Goal: Information Seeking & Learning: Learn about a topic

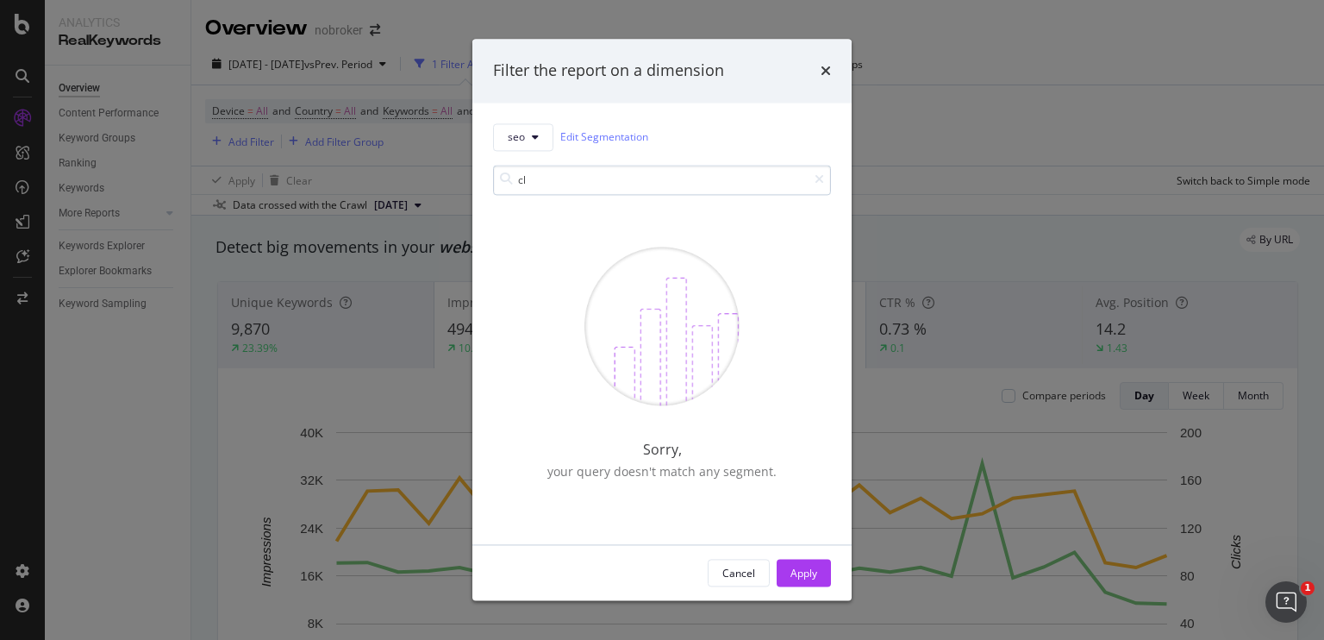
type input "c"
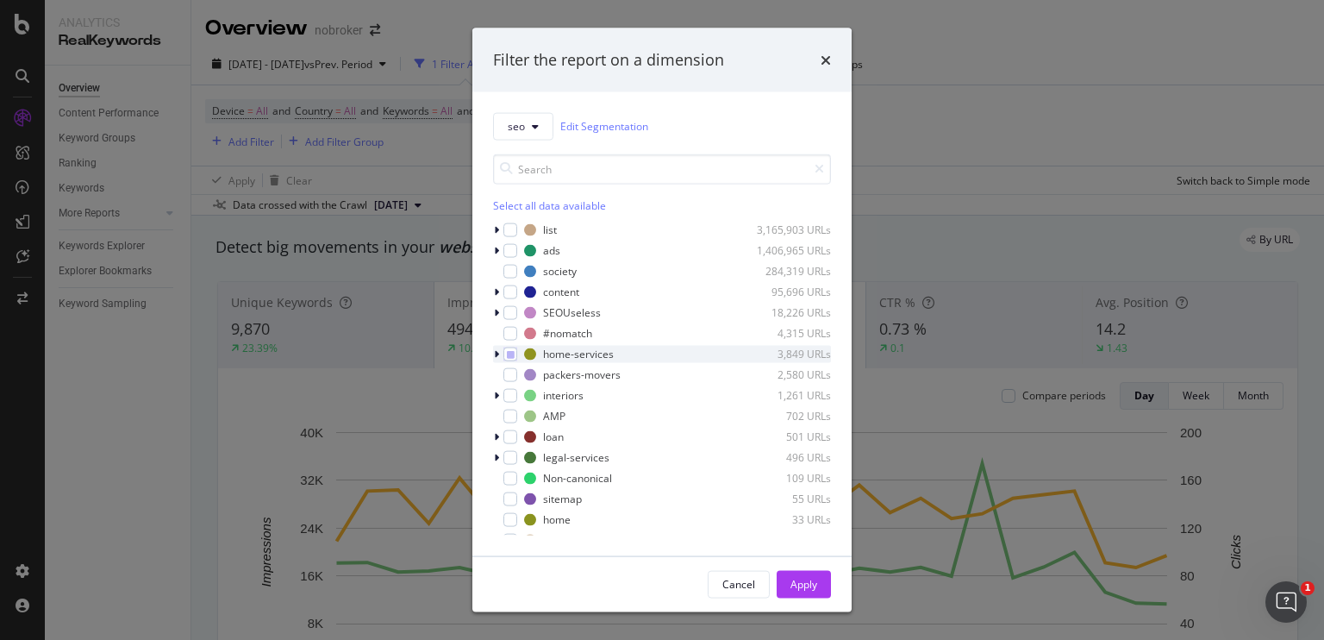
click at [499, 356] on div "modal" at bounding box center [498, 353] width 10 height 17
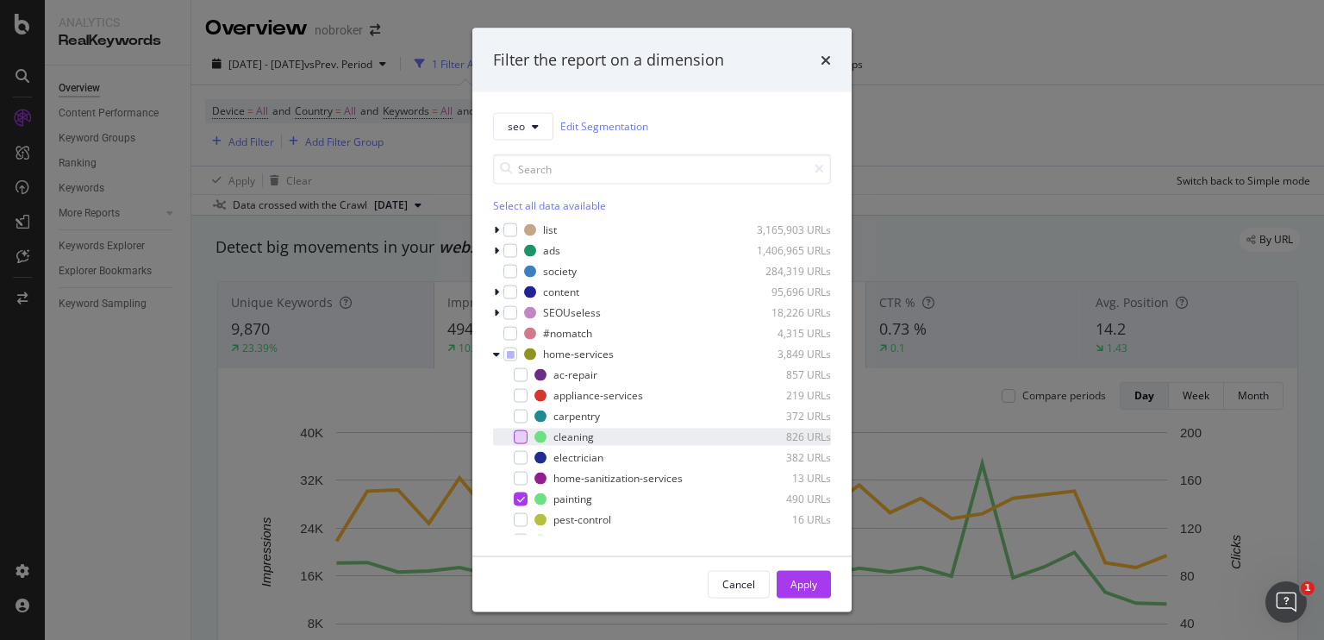
click at [526, 438] on div "modal" at bounding box center [521, 436] width 14 height 14
click at [525, 496] on div "modal" at bounding box center [521, 498] width 14 height 14
click at [793, 588] on div "Apply" at bounding box center [804, 584] width 27 height 15
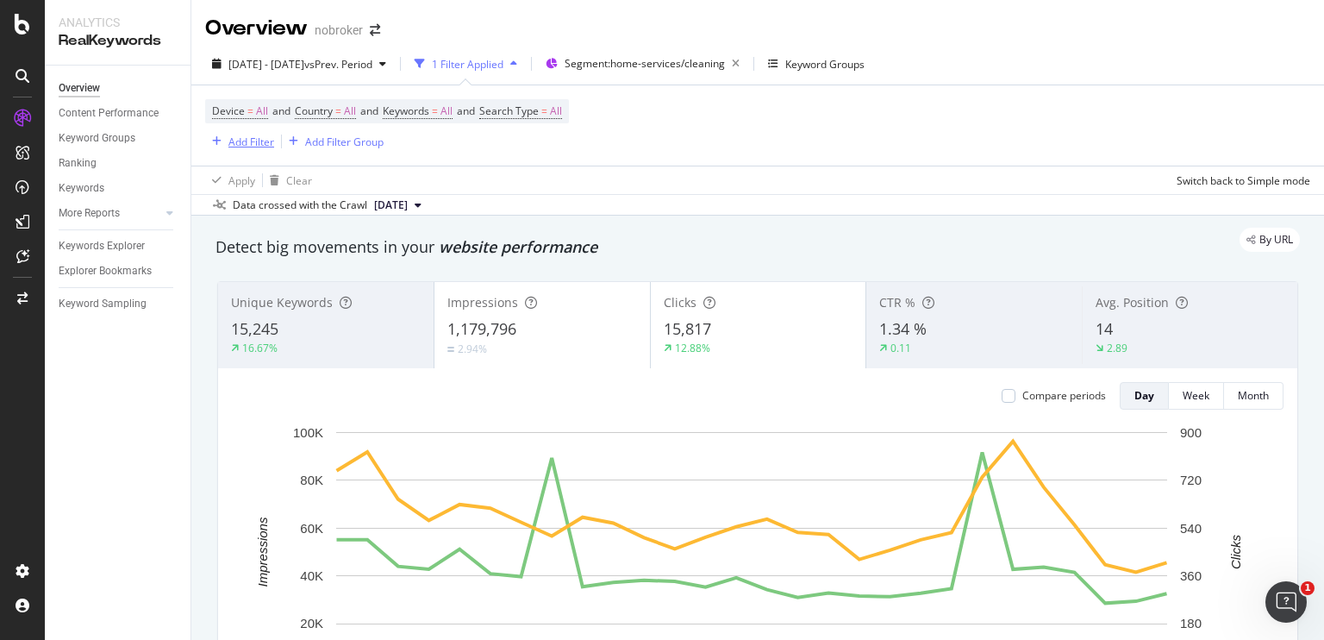
click at [253, 134] on div "Add Filter" at bounding box center [251, 141] width 46 height 15
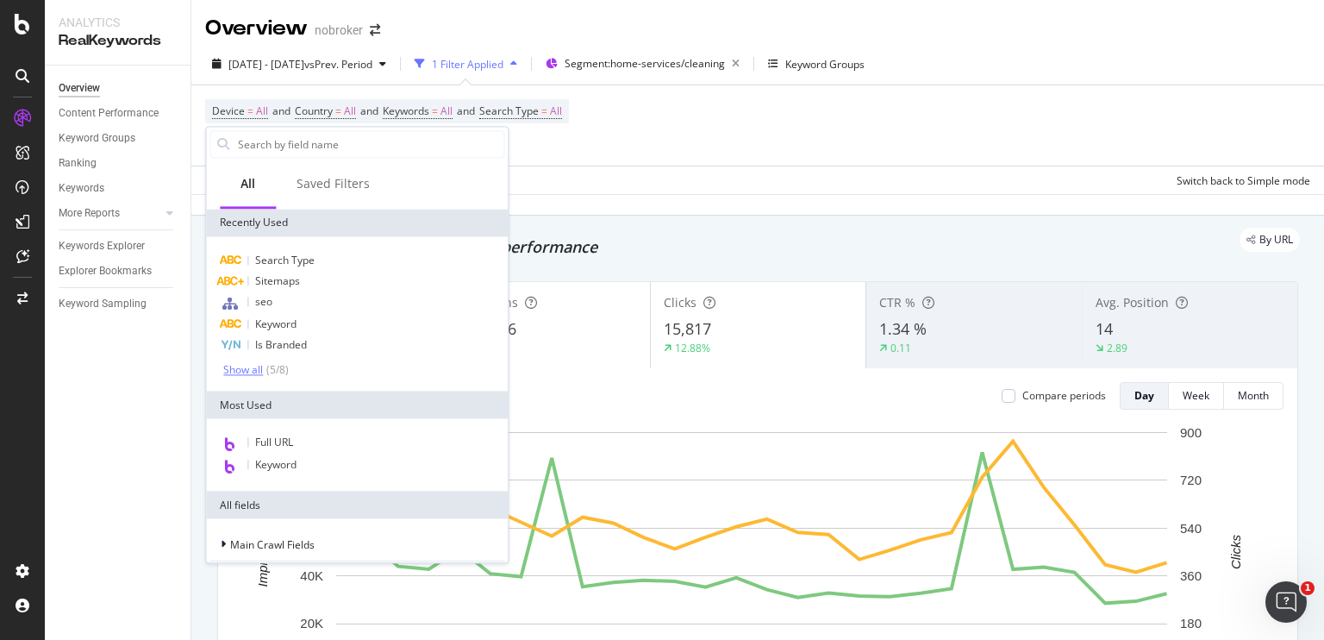
click at [274, 364] on div "( 5 / 8 )" at bounding box center [276, 369] width 26 height 15
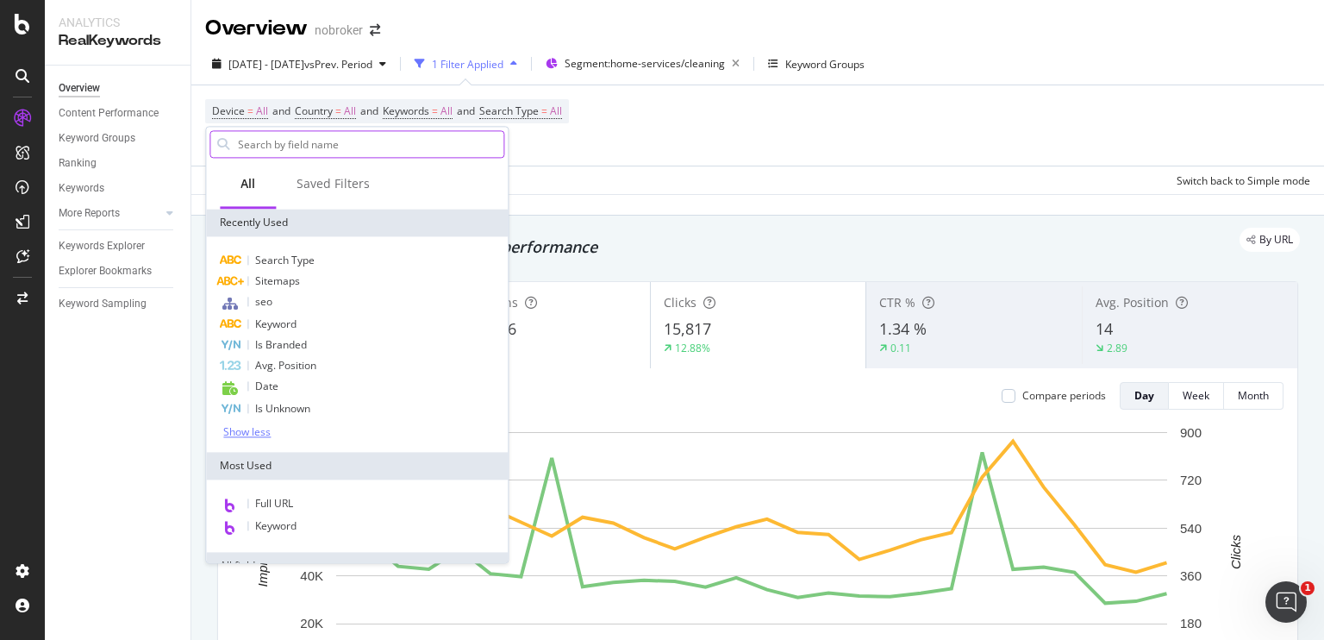
click at [314, 149] on input "text" at bounding box center [369, 144] width 267 height 26
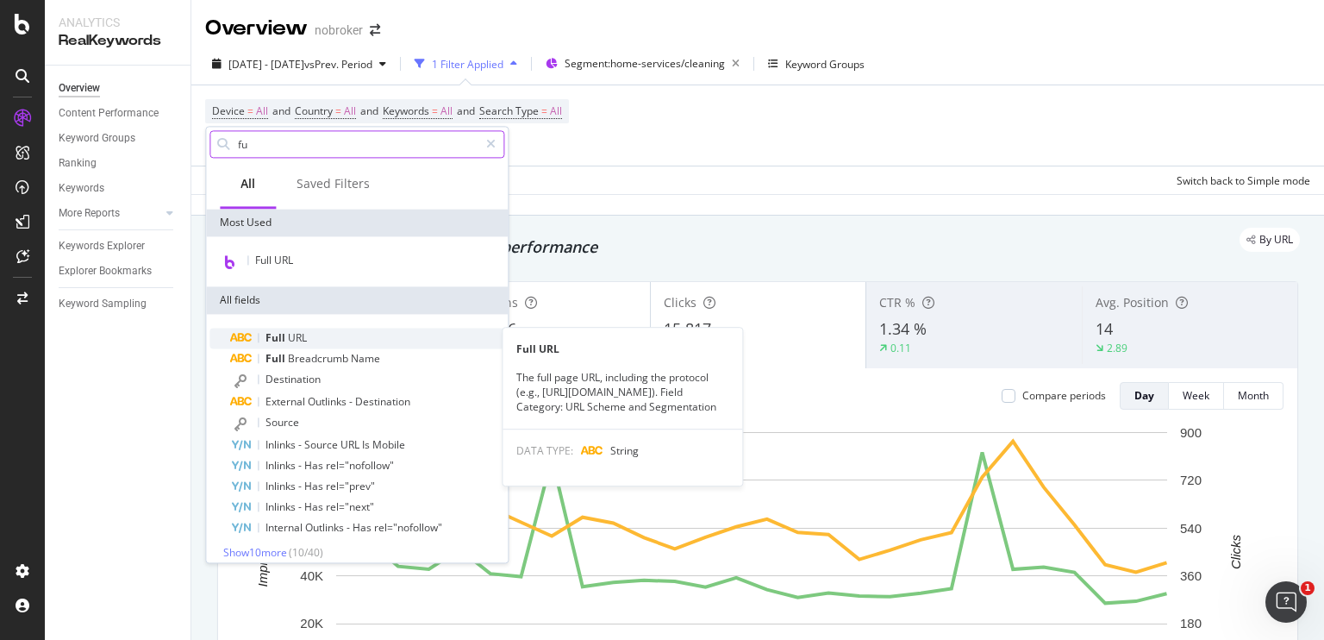
type input "fu"
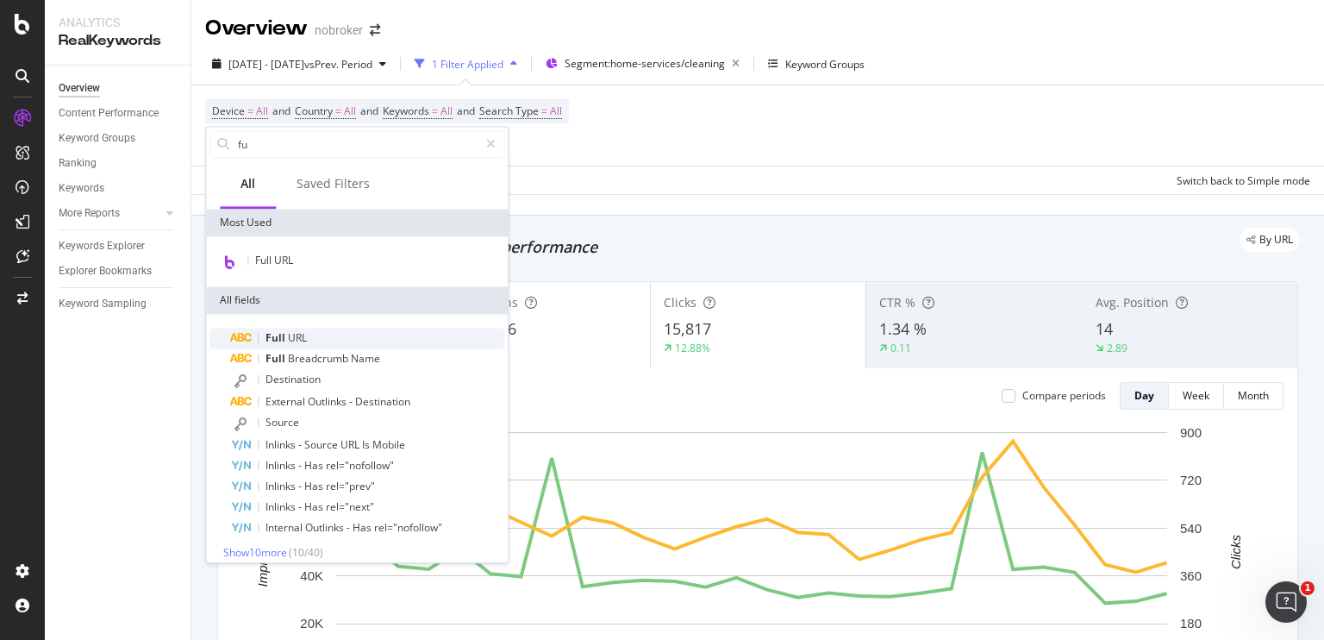
click at [296, 331] on span "URL" at bounding box center [297, 337] width 19 height 15
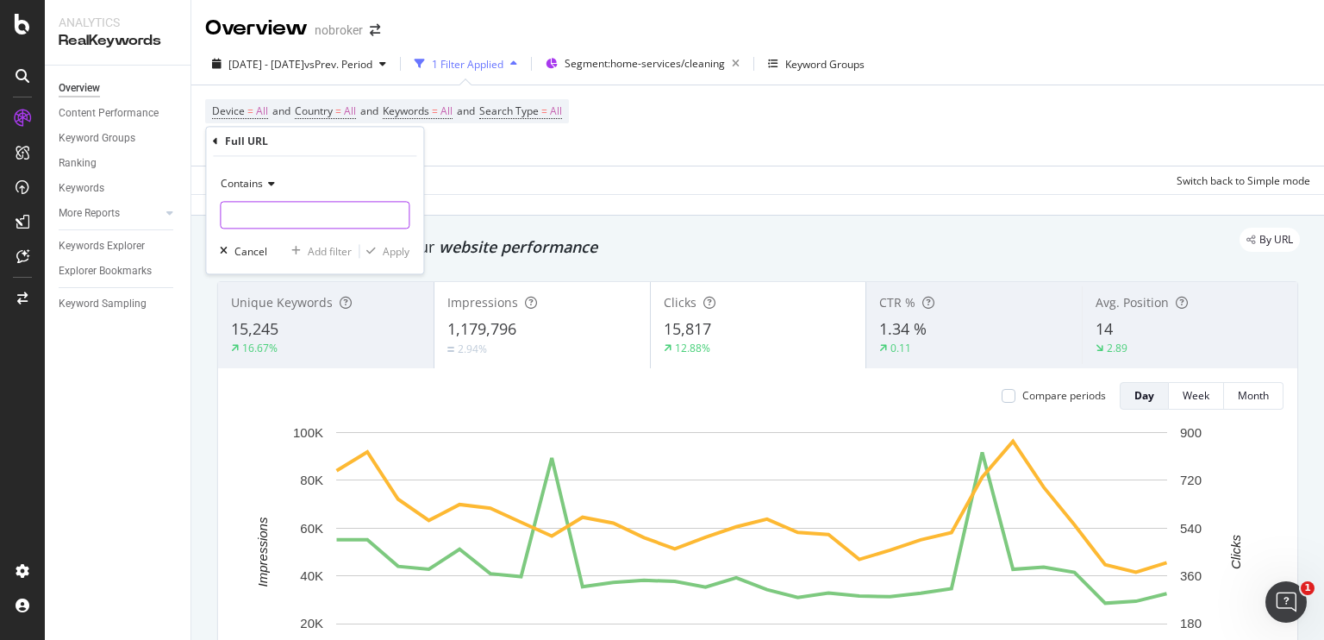
click at [286, 213] on input "text" at bounding box center [315, 216] width 188 height 28
paste input "[URL][DOMAIN_NAME]"
click at [278, 213] on input "[URL][DOMAIN_NAME]" at bounding box center [302, 216] width 163 height 28
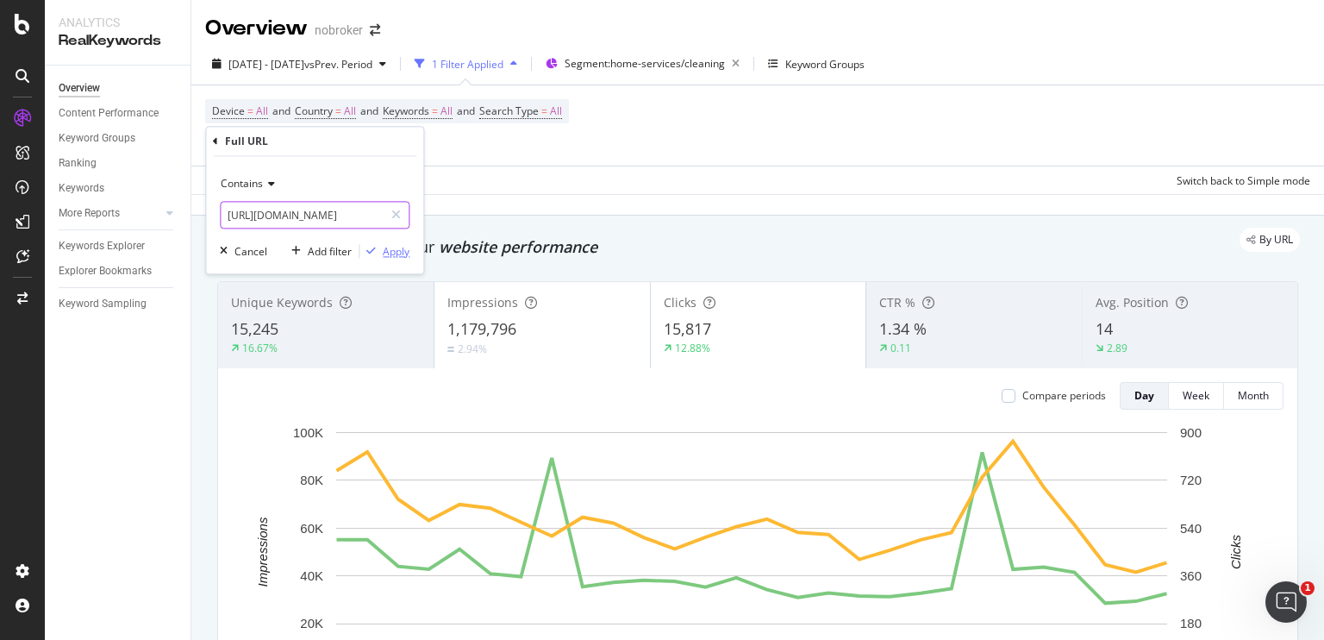
type input "[URL][DOMAIN_NAME]"
click at [386, 249] on div "Apply" at bounding box center [396, 251] width 27 height 15
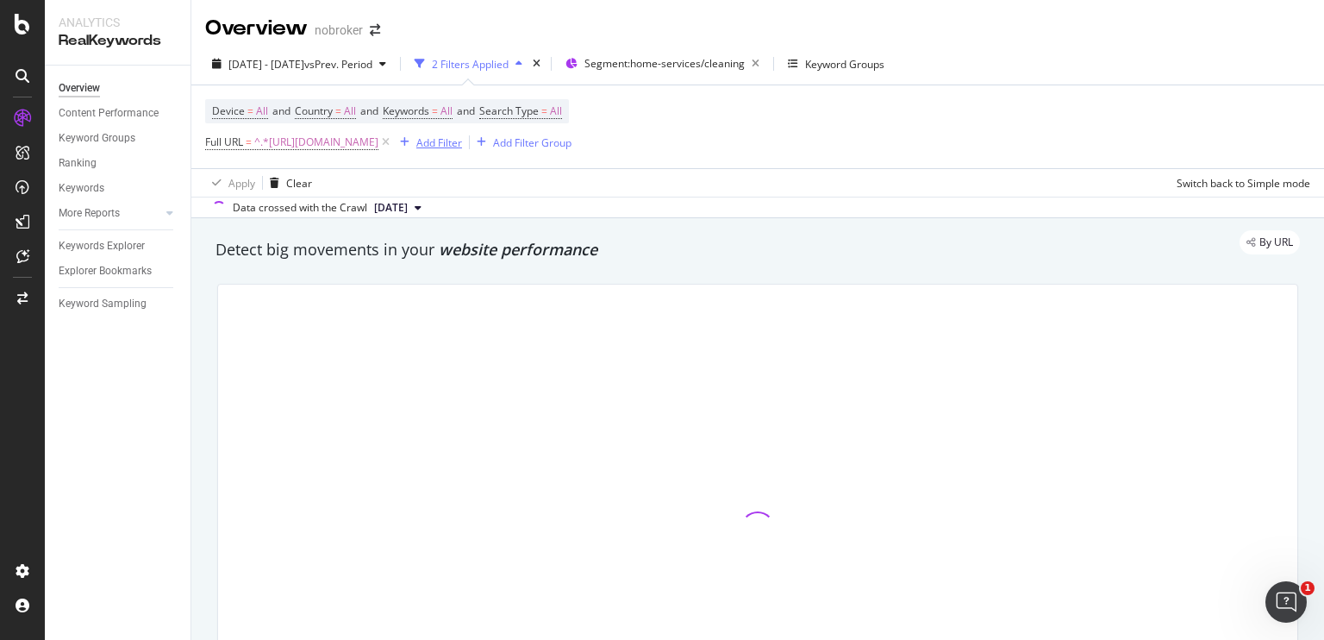
click at [462, 141] on div "Add Filter" at bounding box center [439, 142] width 46 height 15
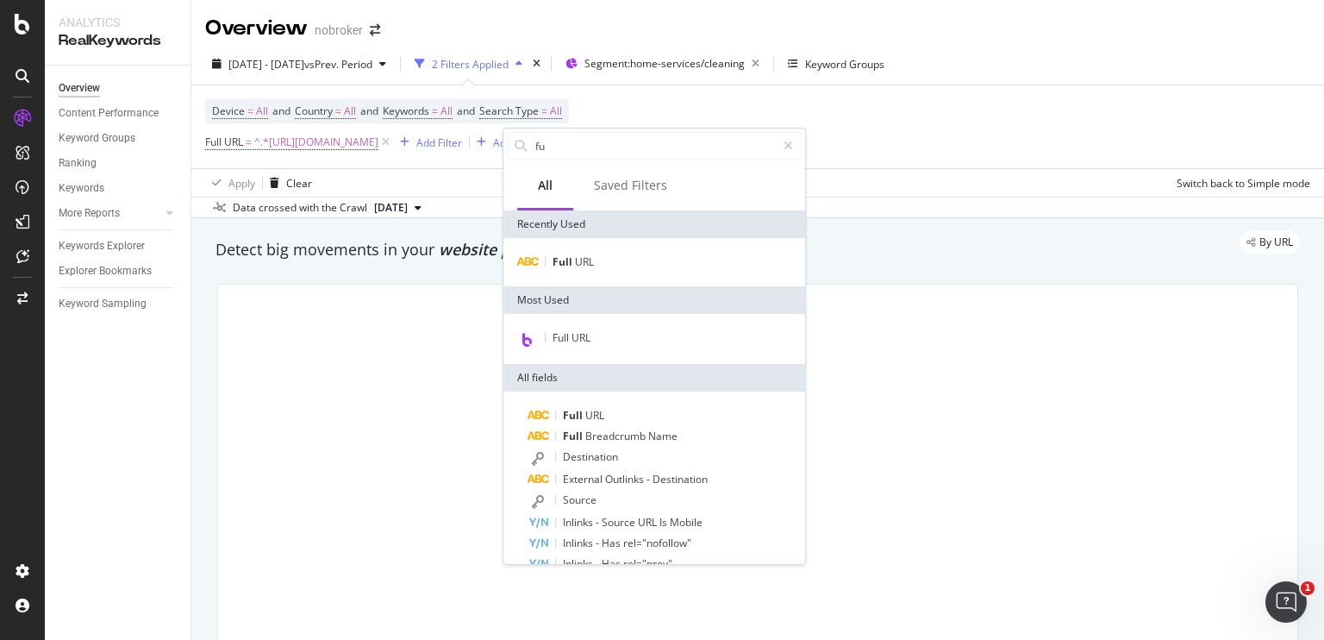
click at [587, 247] on div "Full URL" at bounding box center [654, 262] width 302 height 48
click at [587, 254] on span "URL" at bounding box center [584, 261] width 19 height 15
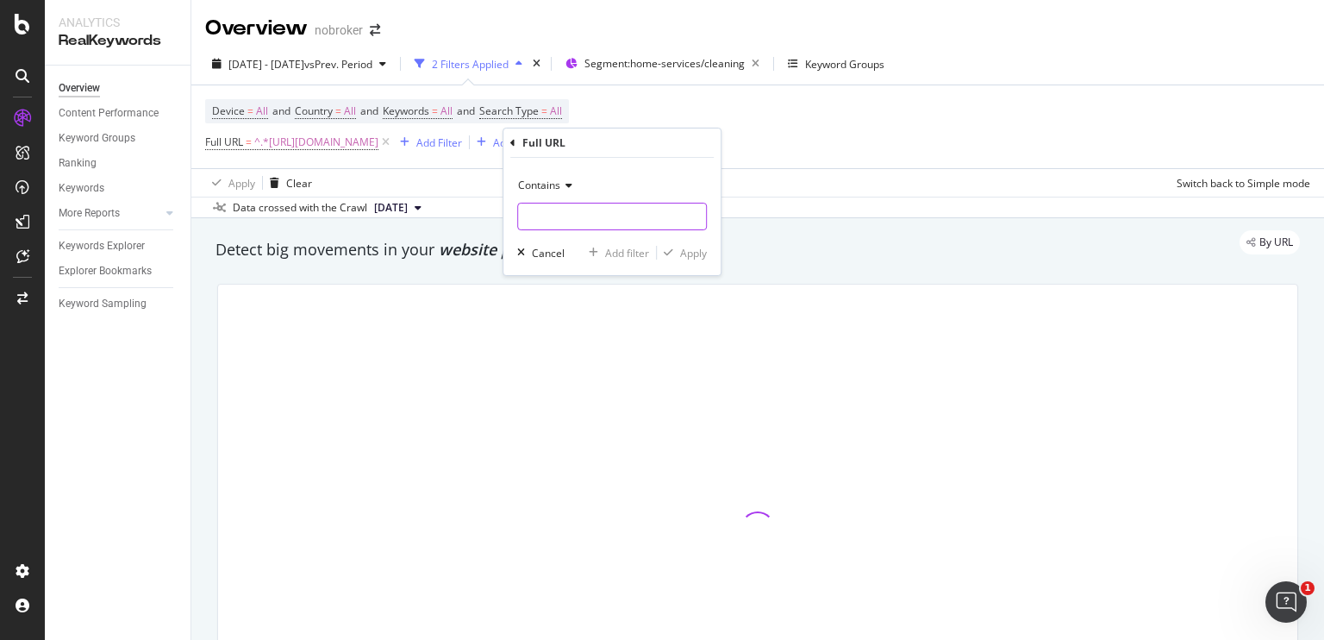
paste input "[URL][DOMAIN_NAME]"
type input "[URL][DOMAIN_NAME]"
click at [594, 216] on input "[URL][DOMAIN_NAME]" at bounding box center [612, 217] width 188 height 28
click at [559, 220] on input "[URL][DOMAIN_NAME]" at bounding box center [599, 217] width 163 height 28
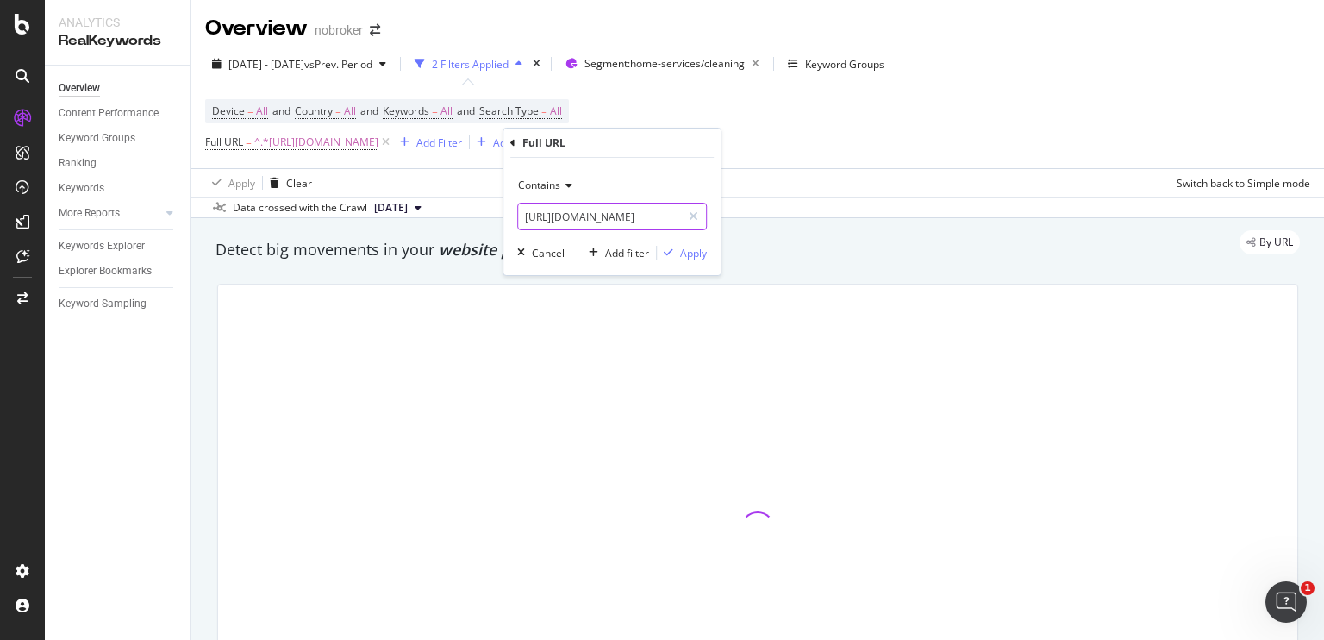
click at [646, 217] on input "[URL][DOMAIN_NAME]" at bounding box center [599, 217] width 163 height 28
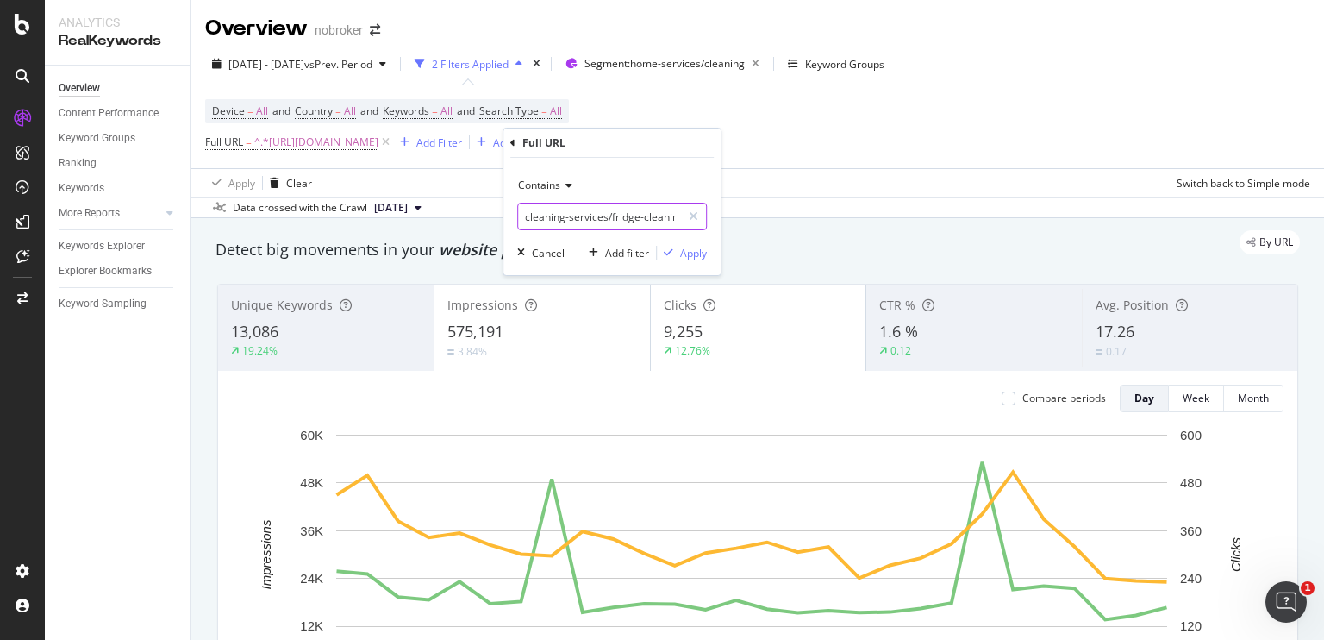
scroll to position [0, 48]
drag, startPoint x: 610, startPoint y: 213, endPoint x: 753, endPoint y: 205, distance: 142.5
click at [753, 205] on body "Analytics RealKeywords Overview Content Performance Keyword Groups Ranking Keyw…" at bounding box center [662, 320] width 1324 height 640
type input "cleaning-services/"
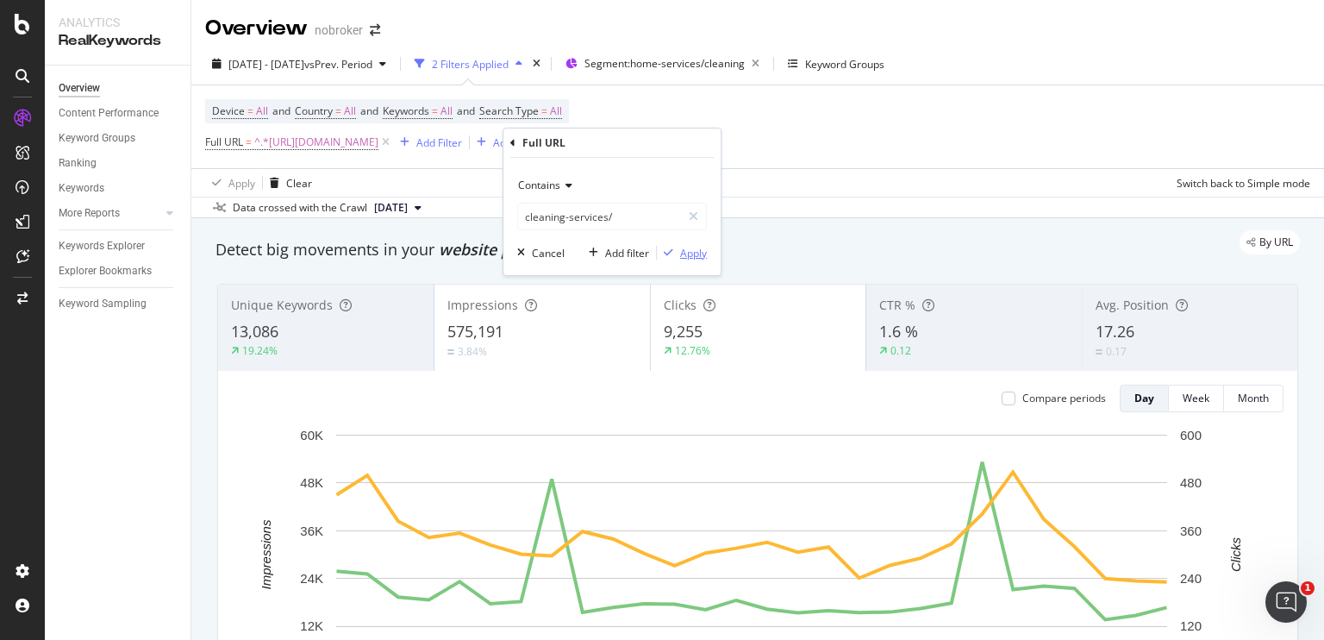
click at [677, 250] on div "button" at bounding box center [668, 252] width 23 height 10
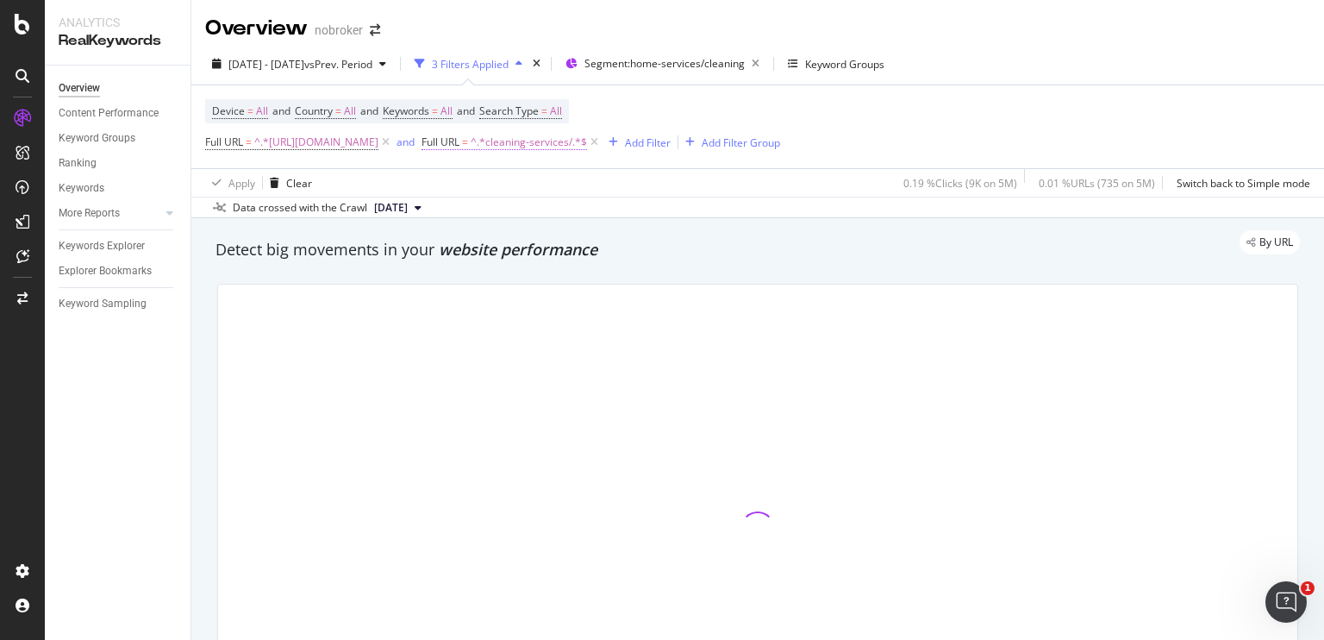
click at [587, 136] on span "^.*cleaning-services/.*$" at bounding box center [529, 142] width 116 height 24
click at [596, 178] on icon at bounding box center [596, 183] width 12 height 10
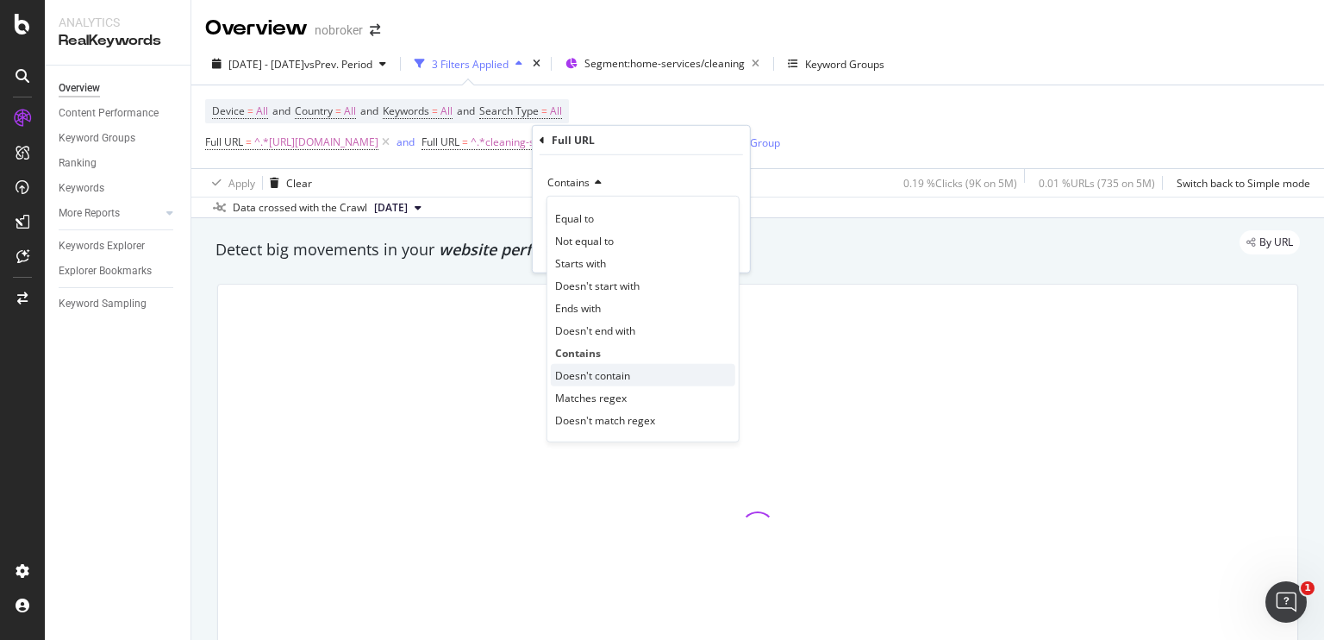
click at [600, 367] on span "Doesn't contain" at bounding box center [592, 374] width 75 height 15
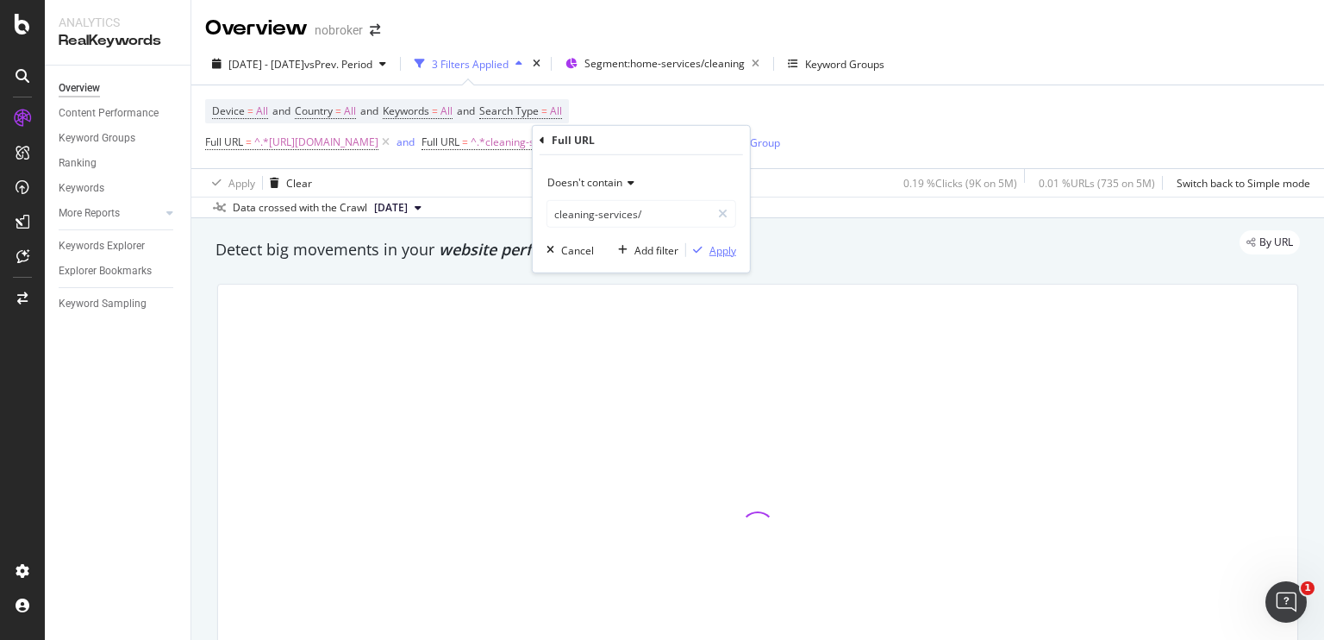
click at [723, 247] on div "Apply" at bounding box center [723, 249] width 27 height 15
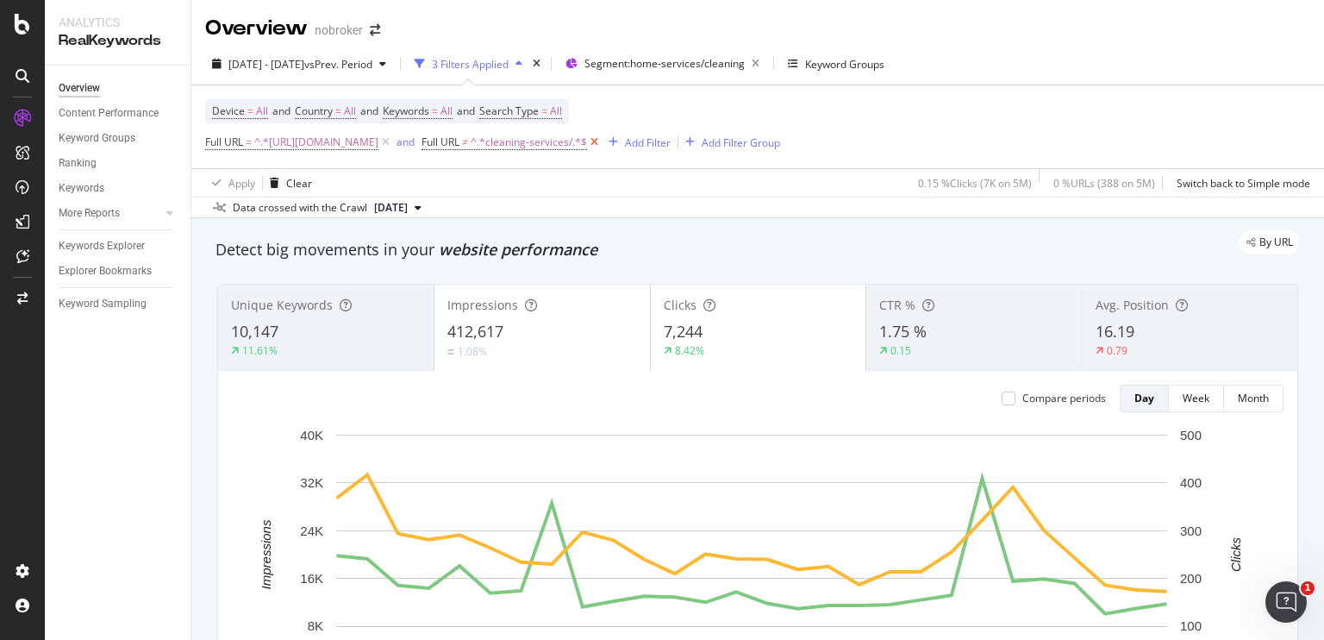
click at [602, 139] on icon at bounding box center [594, 142] width 15 height 17
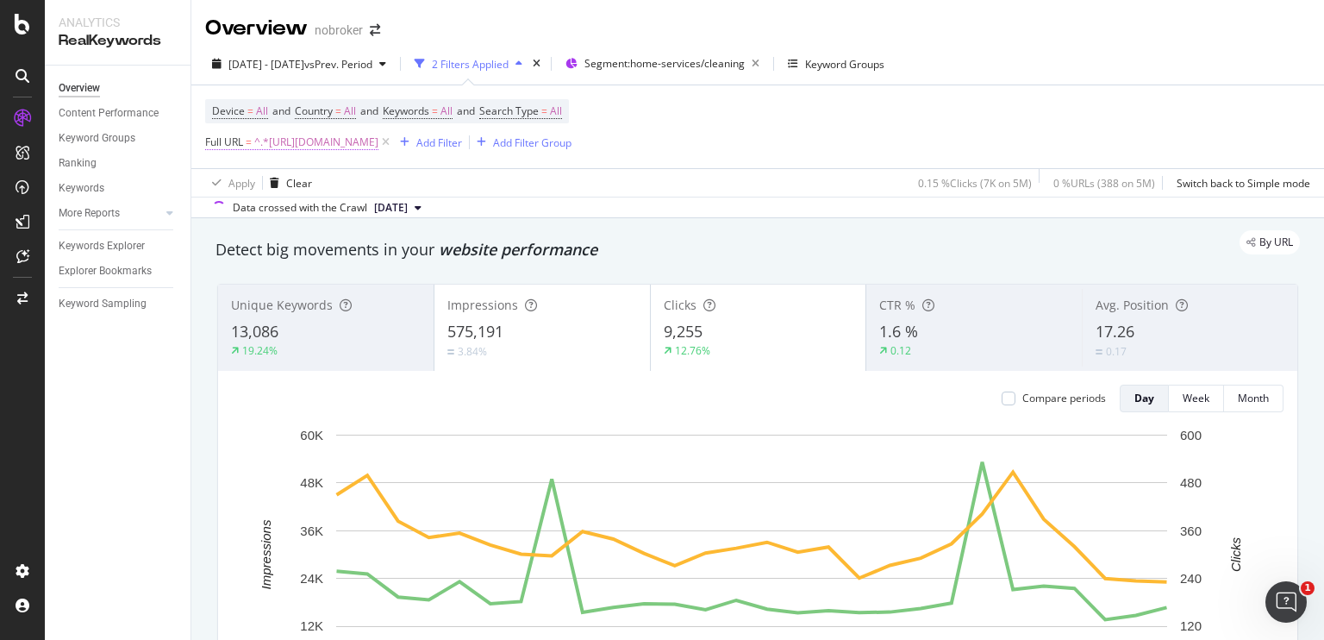
click at [378, 144] on span "^.*[URL][DOMAIN_NAME]" at bounding box center [316, 142] width 124 height 24
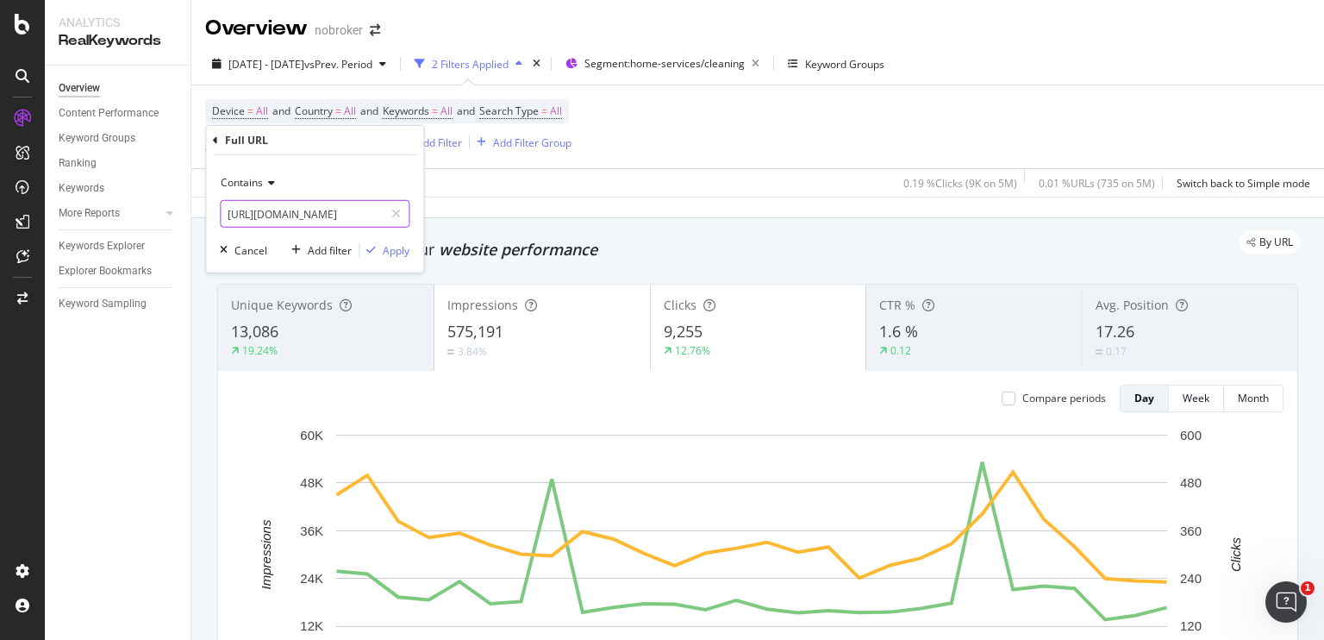
click at [348, 216] on input "[URL][DOMAIN_NAME]" at bounding box center [302, 214] width 163 height 28
type input "[URL][DOMAIN_NAME]"
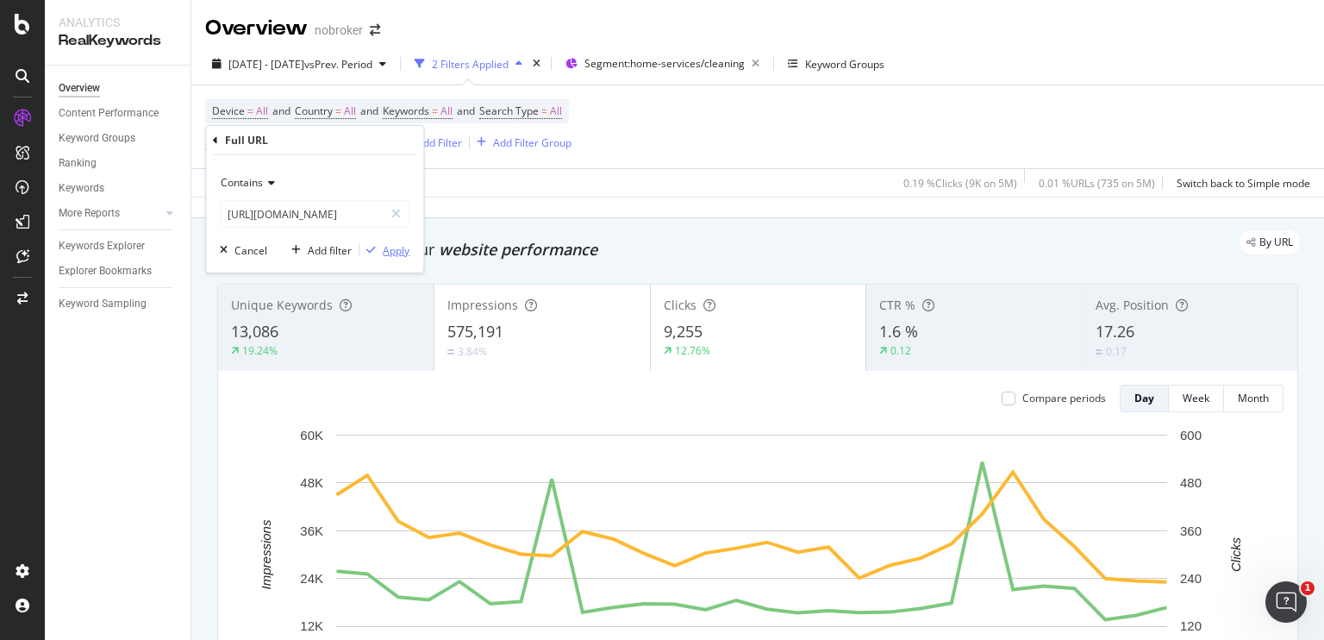
click at [394, 247] on div "Apply" at bounding box center [396, 249] width 27 height 15
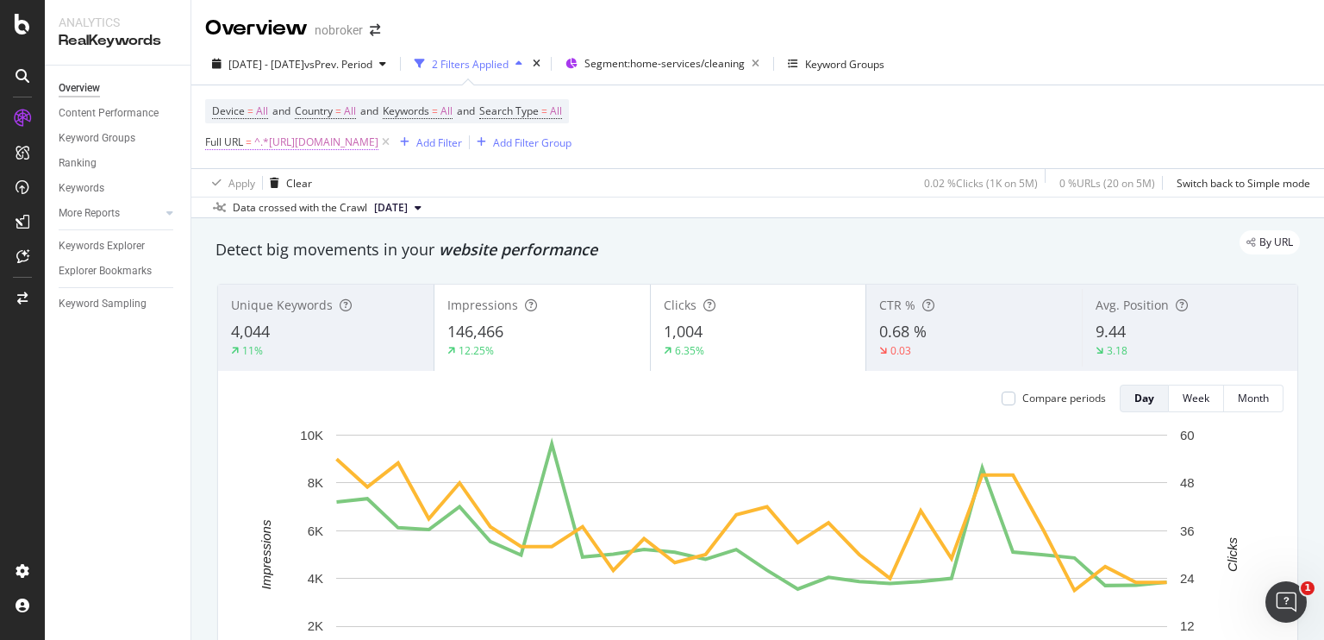
click at [378, 144] on span "^.*[URL][DOMAIN_NAME]" at bounding box center [316, 142] width 124 height 24
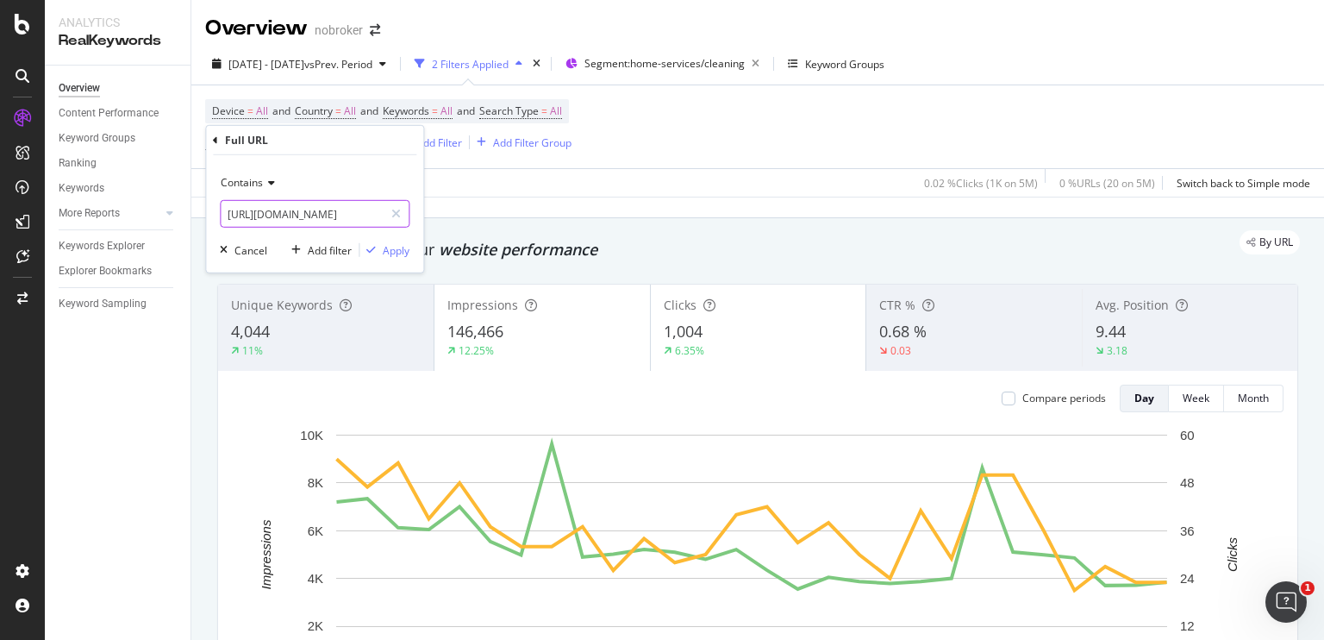
click at [363, 216] on input "[URL][DOMAIN_NAME]" at bounding box center [302, 214] width 163 height 28
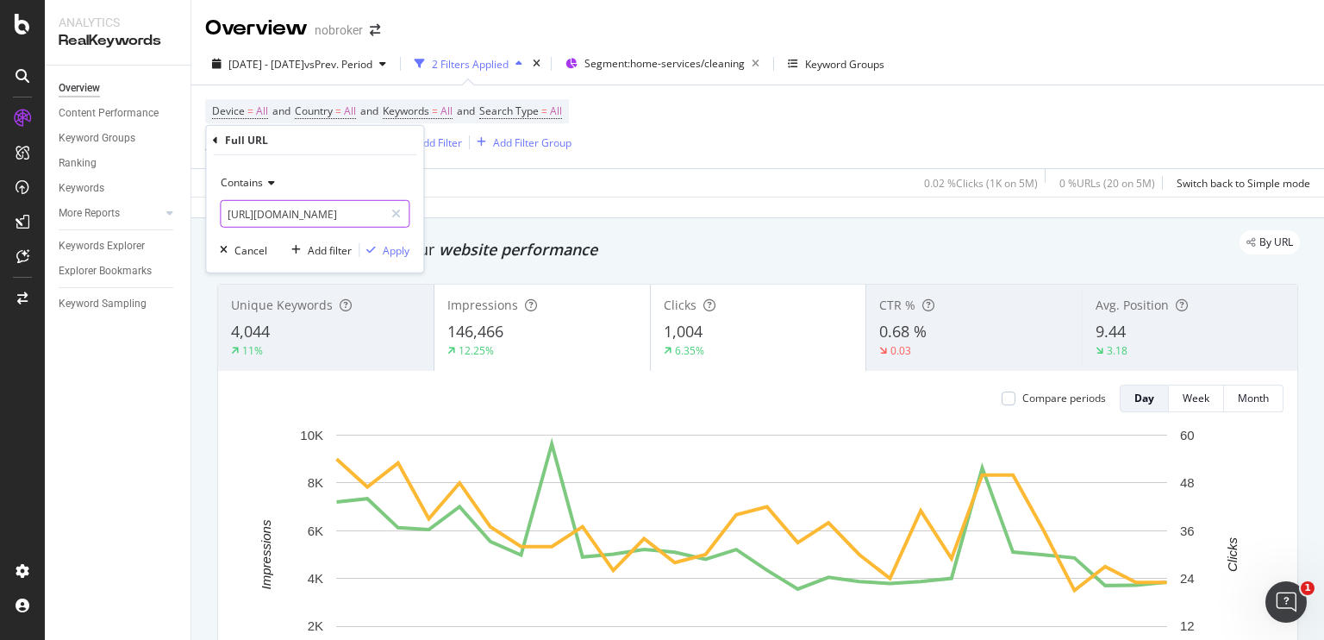
type input "[URL][DOMAIN_NAME]"
click at [391, 255] on div "Apply" at bounding box center [396, 249] width 27 height 15
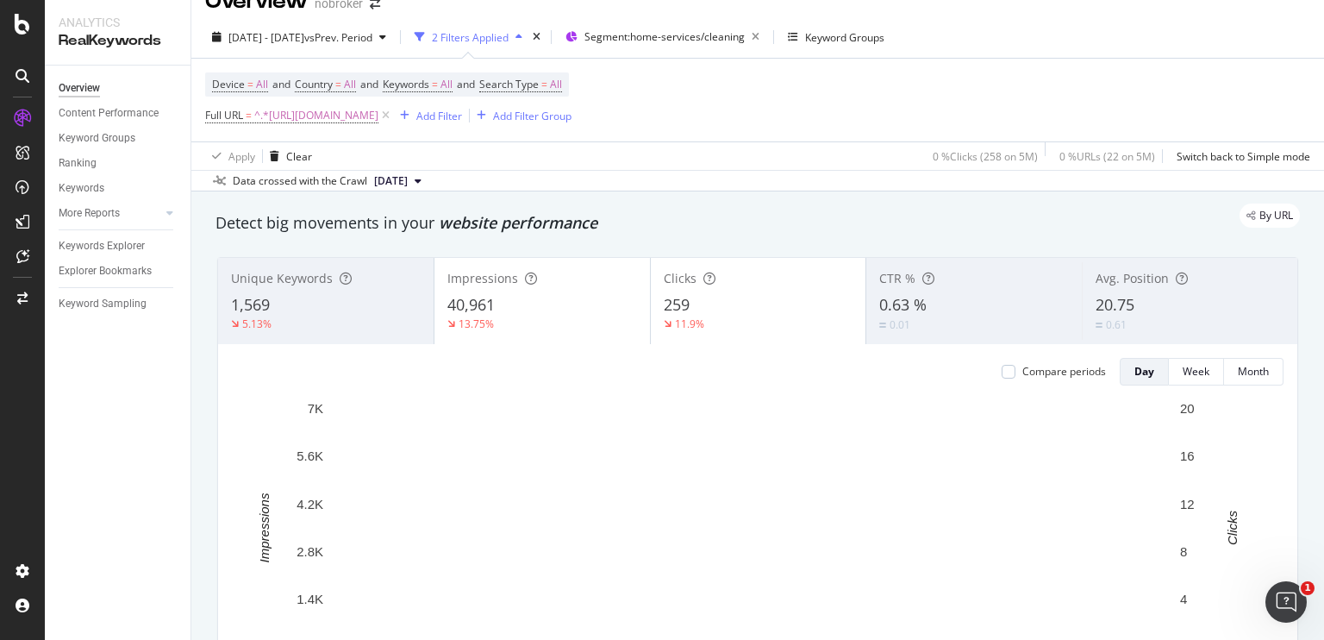
scroll to position [21, 0]
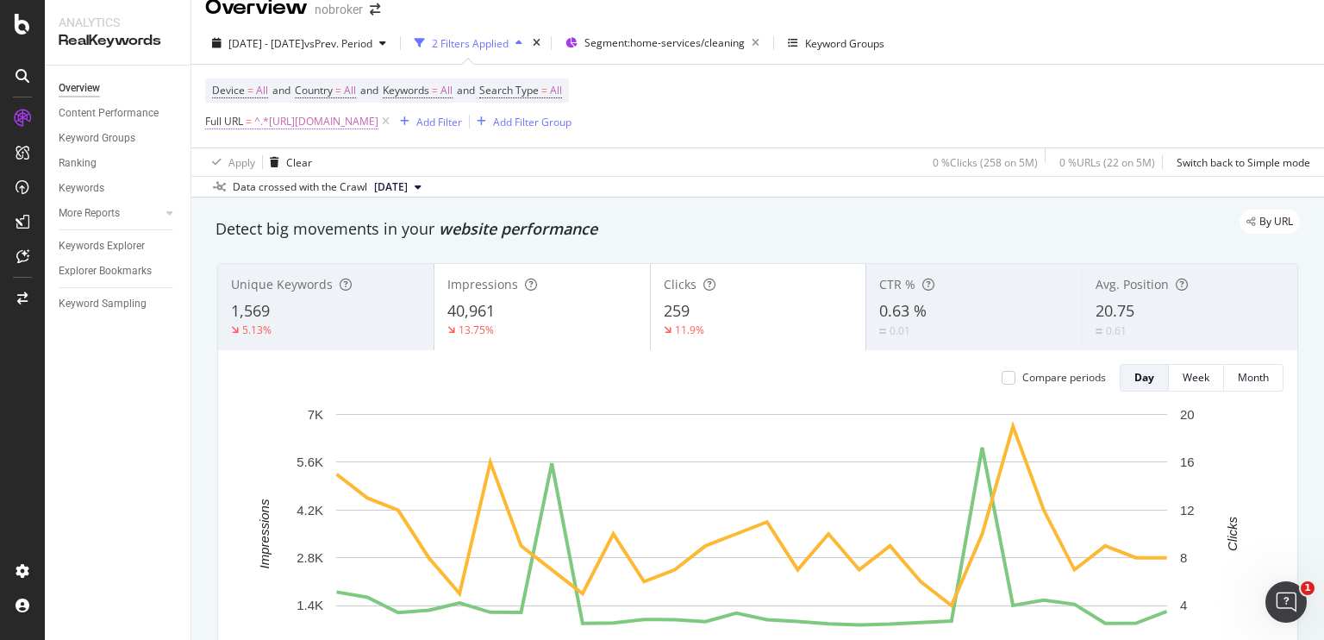
click at [354, 118] on span "^.*[URL][DOMAIN_NAME]" at bounding box center [316, 121] width 124 height 24
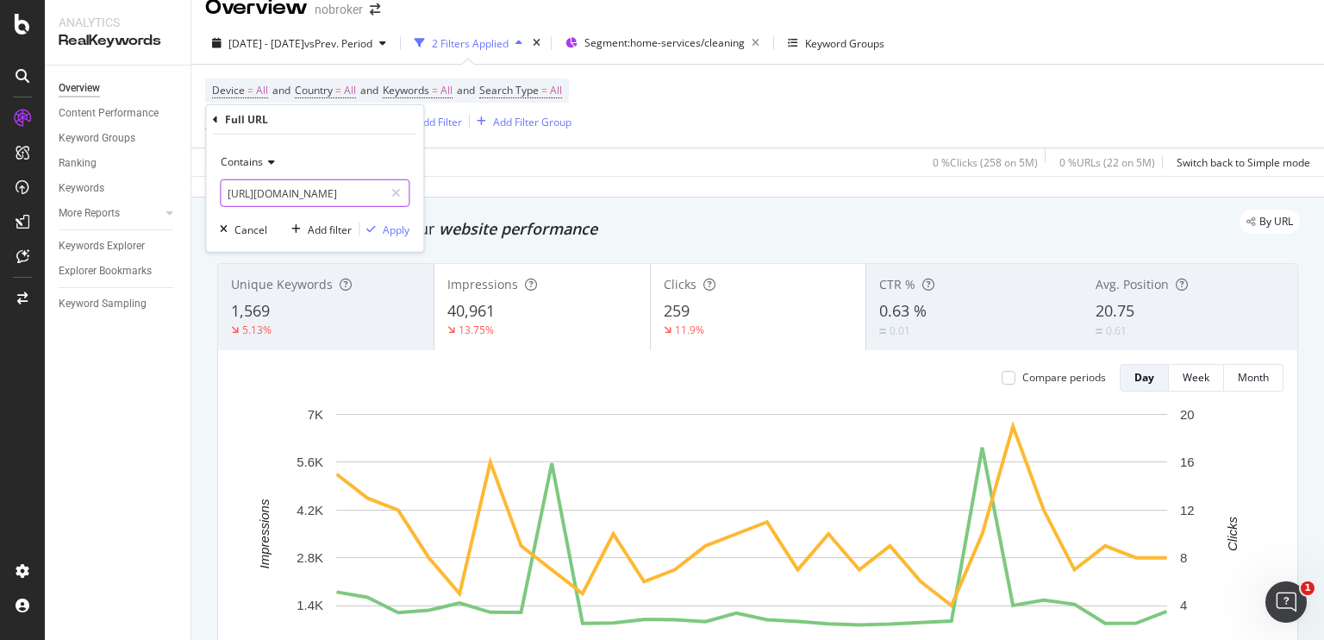
click at [362, 193] on input "[URL][DOMAIN_NAME]" at bounding box center [302, 193] width 163 height 28
click at [292, 189] on input "[URL][DOMAIN_NAME]" at bounding box center [302, 193] width 163 height 28
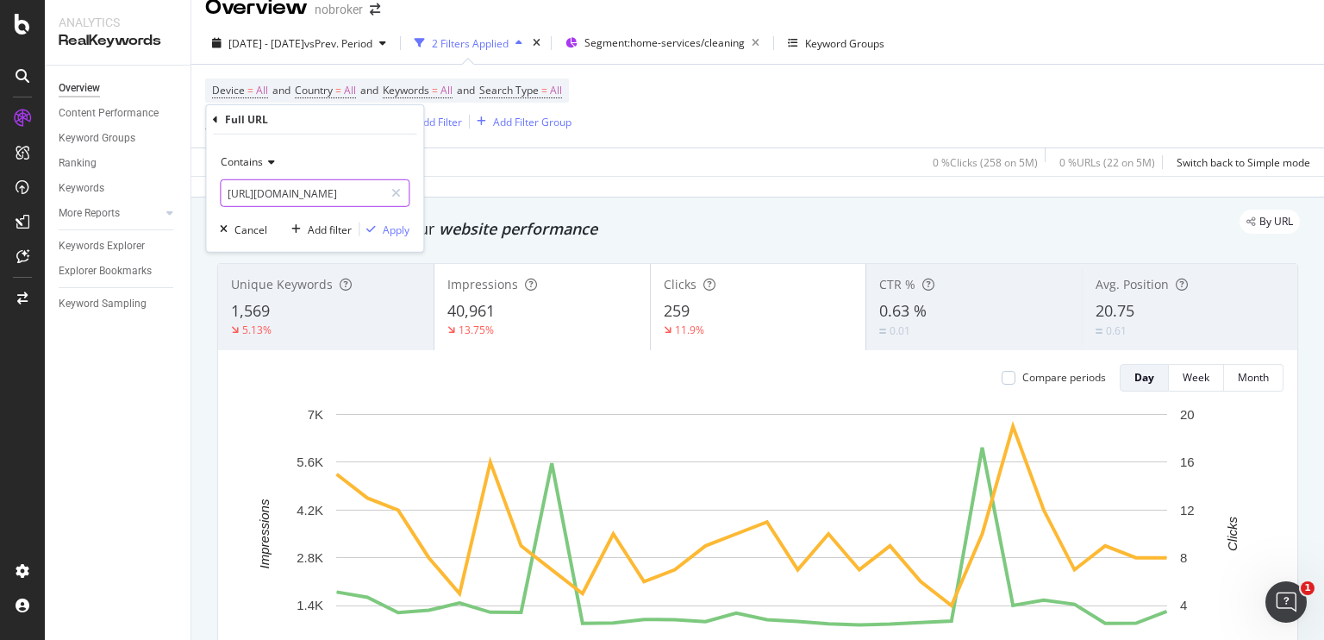
scroll to position [0, 63]
type input "[URL][DOMAIN_NAME]"
click at [391, 229] on div "Apply" at bounding box center [396, 229] width 27 height 15
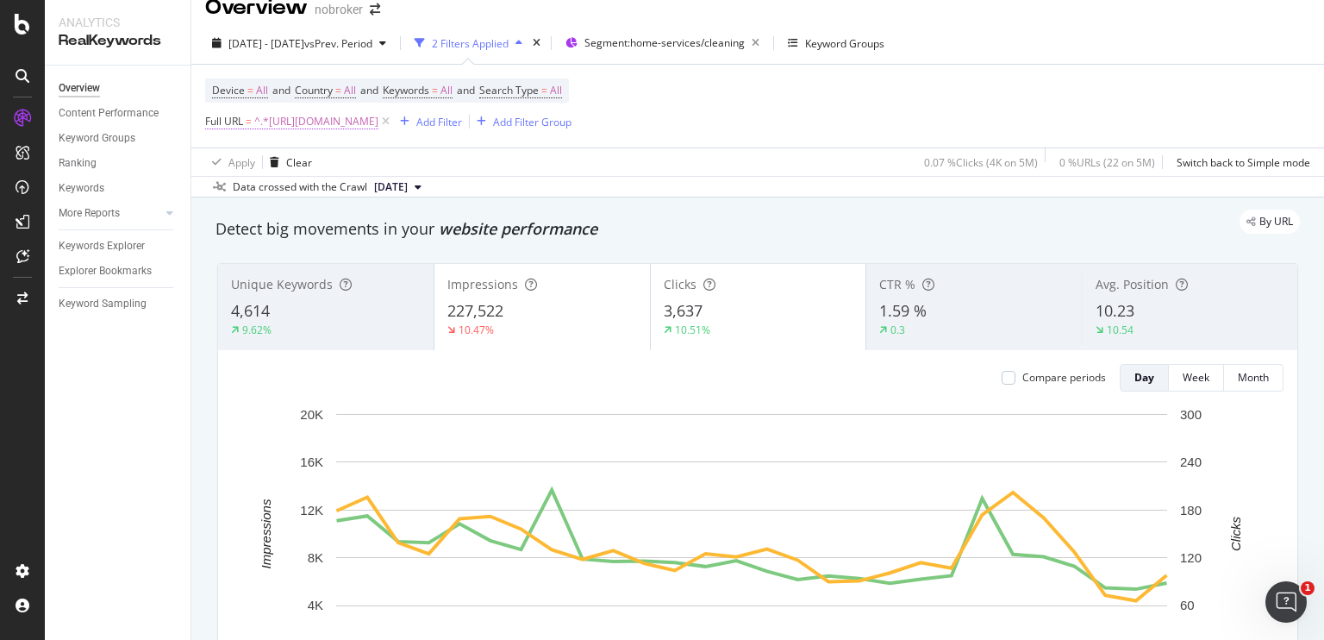
click at [378, 126] on span "^.*[URL][DOMAIN_NAME]" at bounding box center [316, 121] width 124 height 24
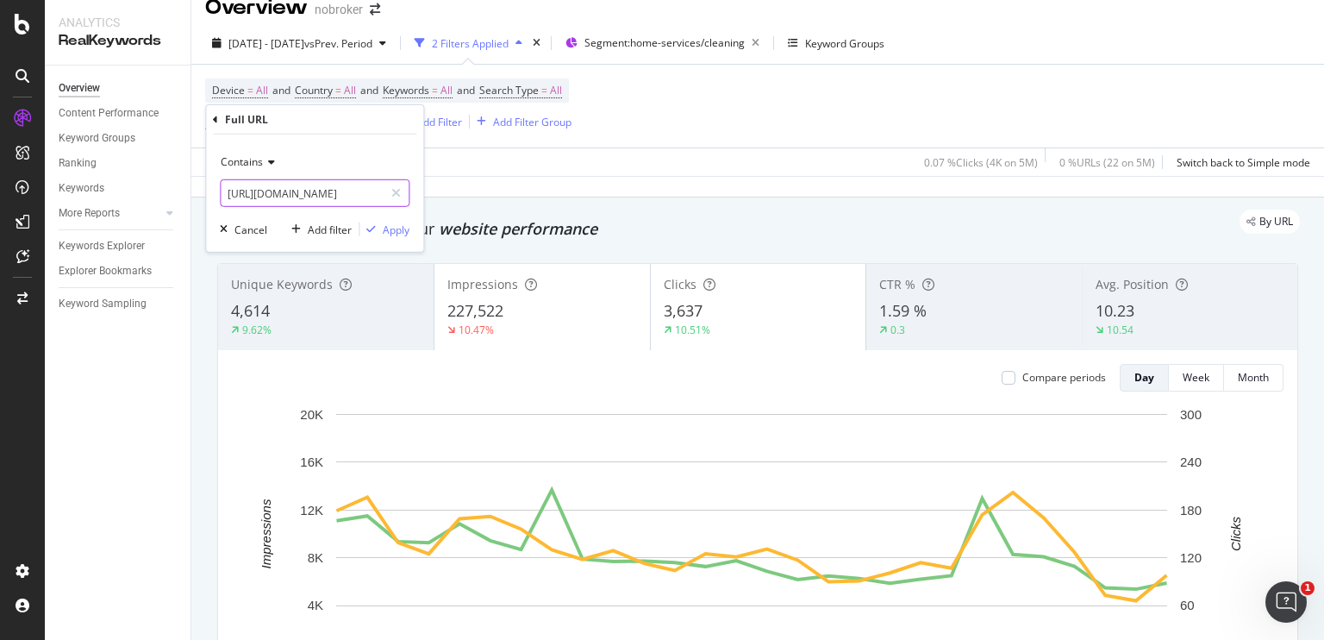
click at [359, 191] on input "[URL][DOMAIN_NAME]" at bounding box center [302, 193] width 163 height 28
click at [338, 191] on input "[URL][DOMAIN_NAME]" at bounding box center [302, 193] width 163 height 28
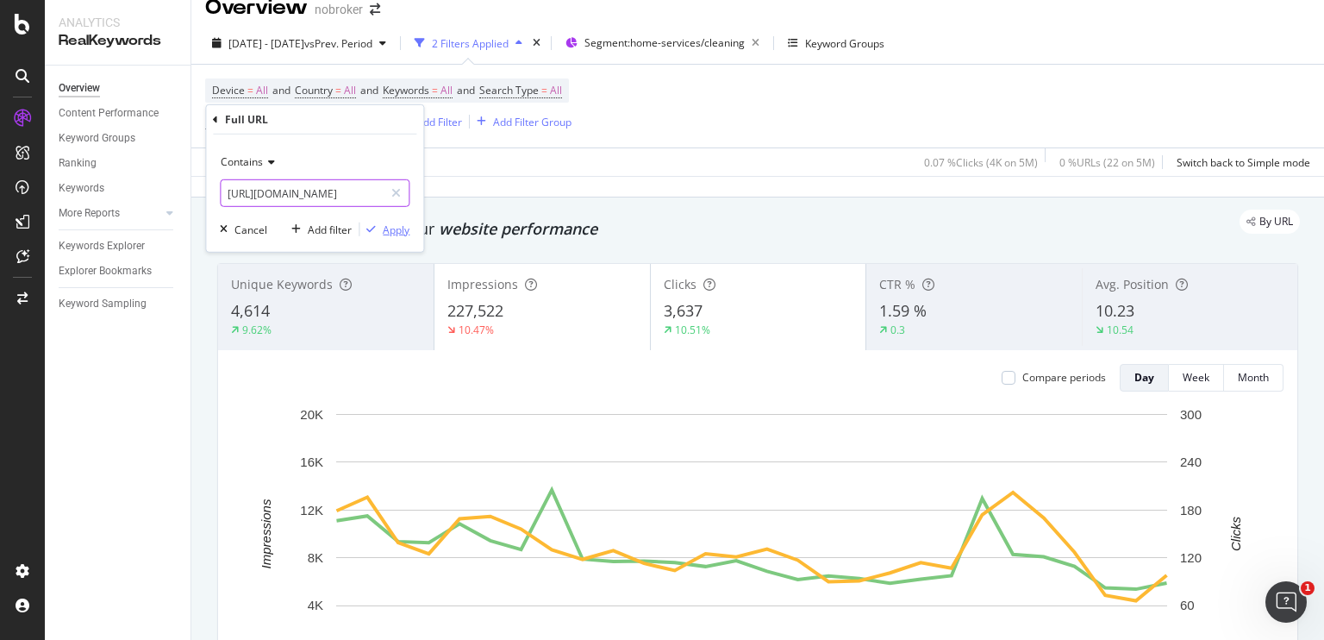
type input "[URL][DOMAIN_NAME]"
click at [397, 232] on div "Apply" at bounding box center [396, 229] width 27 height 15
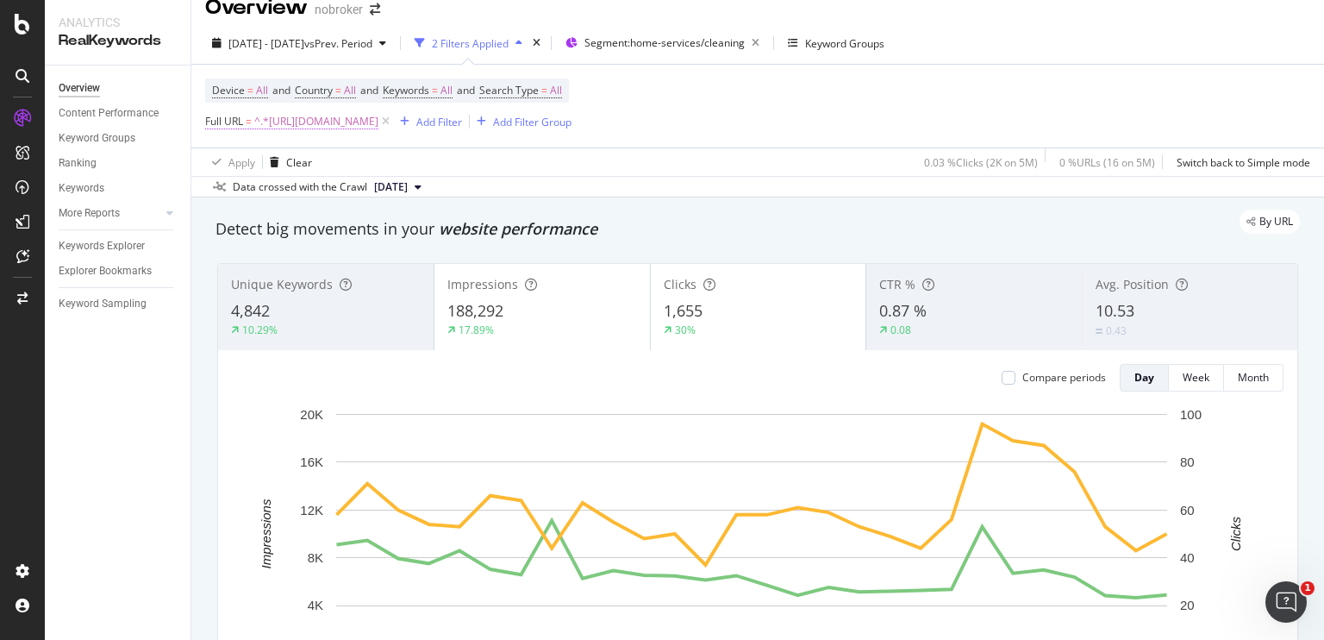
click at [378, 122] on span "^.*[URL][DOMAIN_NAME]" at bounding box center [316, 121] width 124 height 24
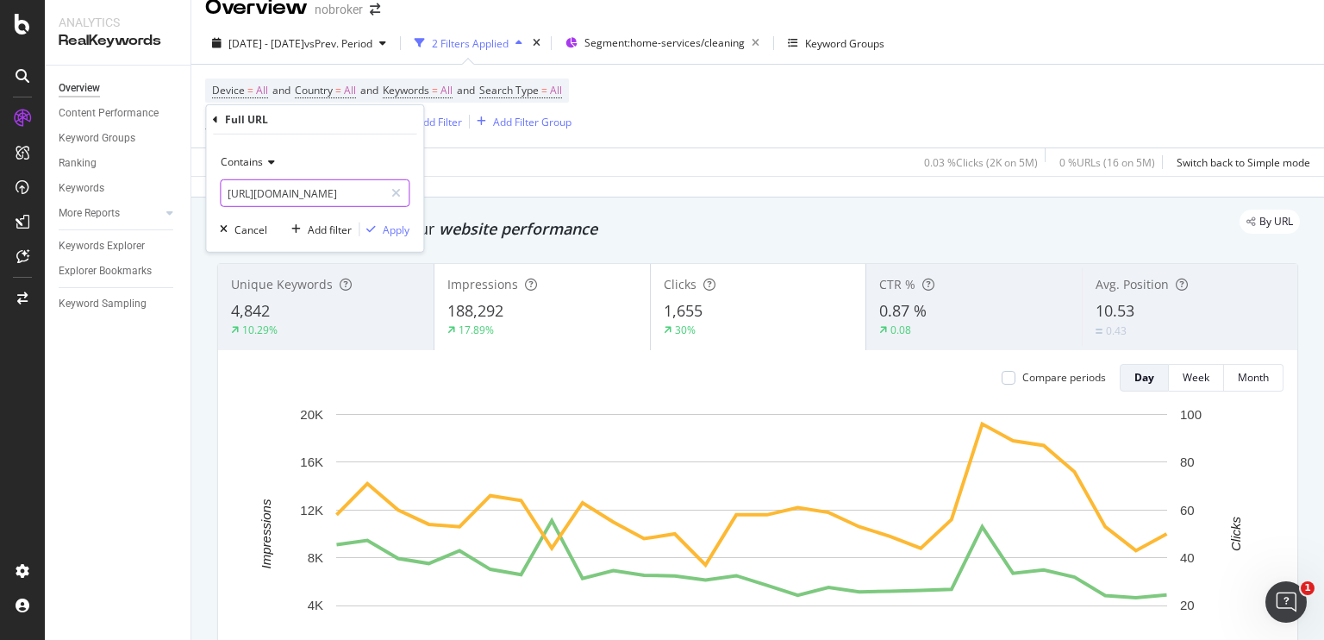
click at [359, 196] on input "[URL][DOMAIN_NAME]" at bounding box center [302, 193] width 163 height 28
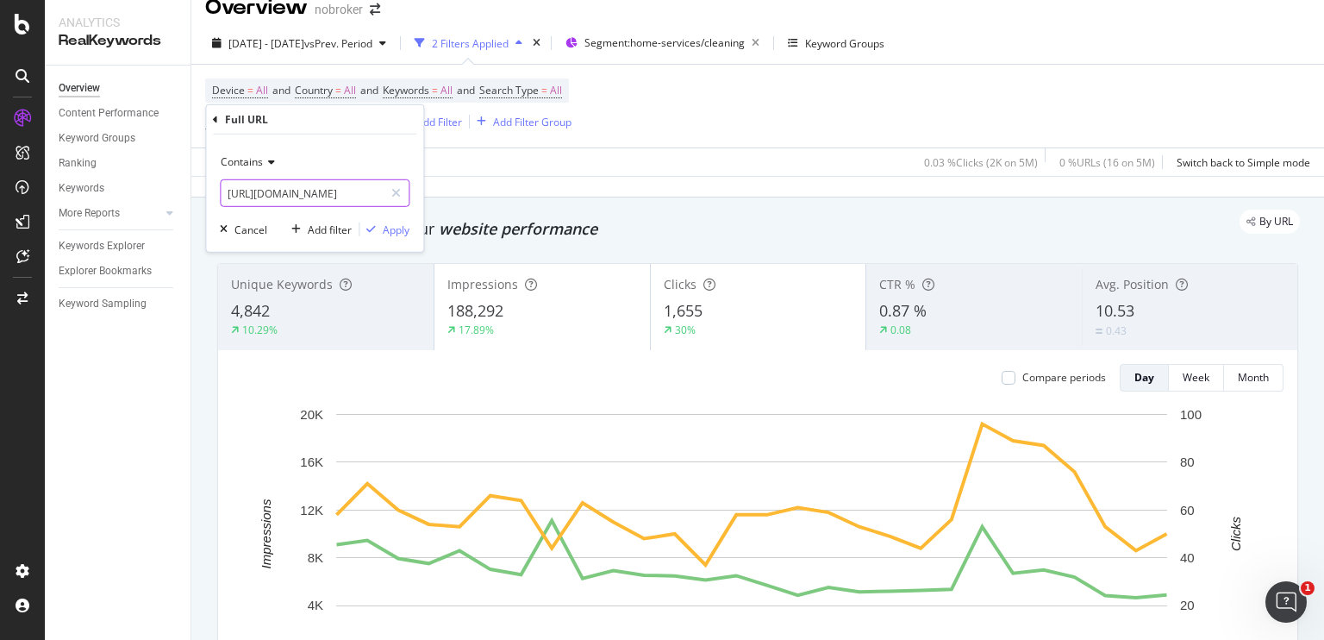
click at [377, 196] on input "[URL][DOMAIN_NAME]" at bounding box center [302, 193] width 163 height 28
type input "[URL][DOMAIN_NAME]"
click at [396, 230] on div "Apply" at bounding box center [396, 229] width 27 height 15
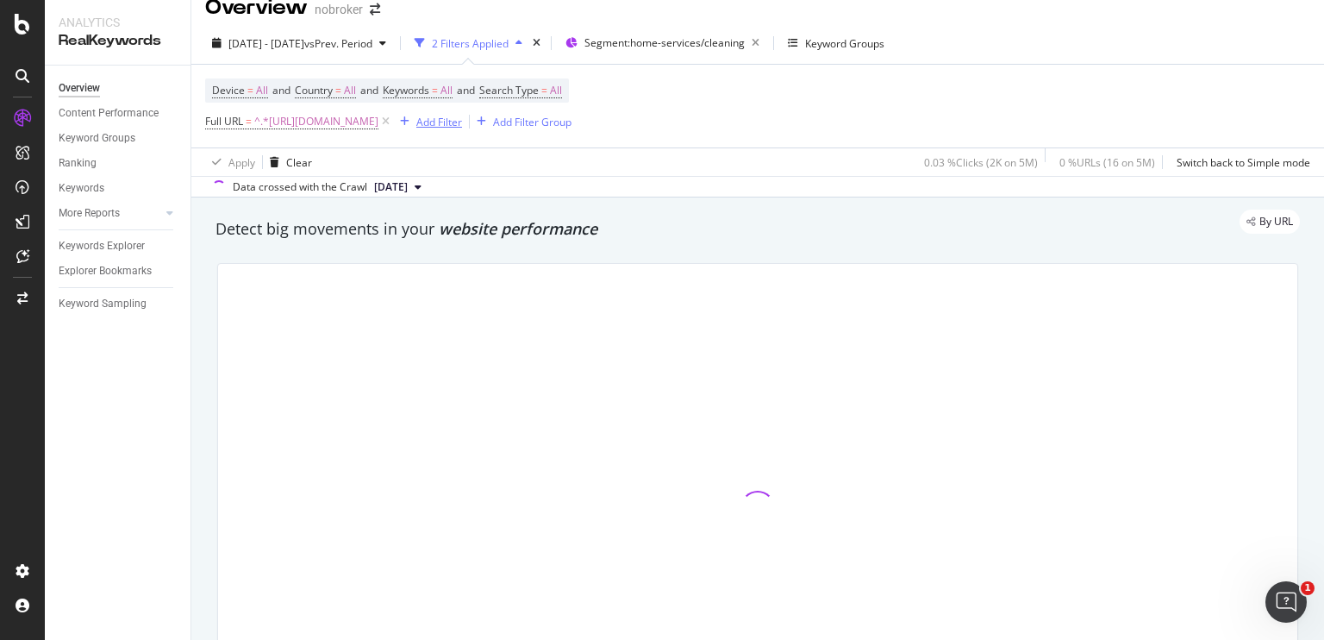
click at [462, 118] on div "Add Filter" at bounding box center [439, 122] width 46 height 15
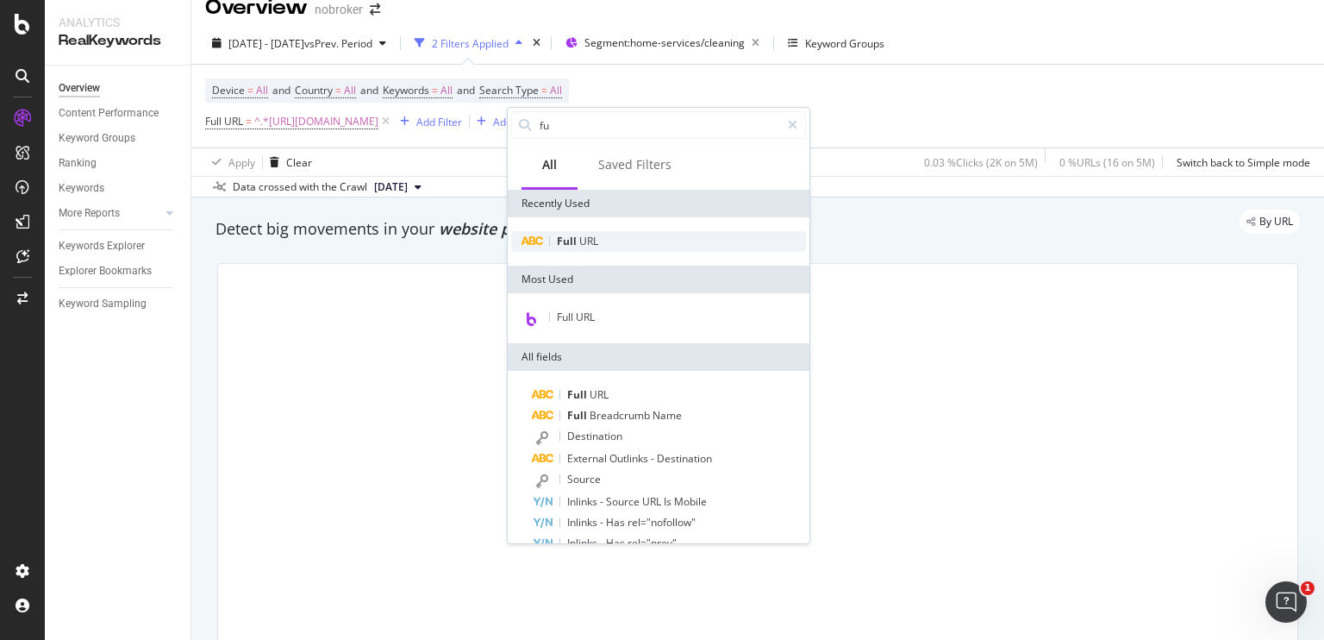
click at [577, 248] on div "Full URL" at bounding box center [658, 241] width 295 height 21
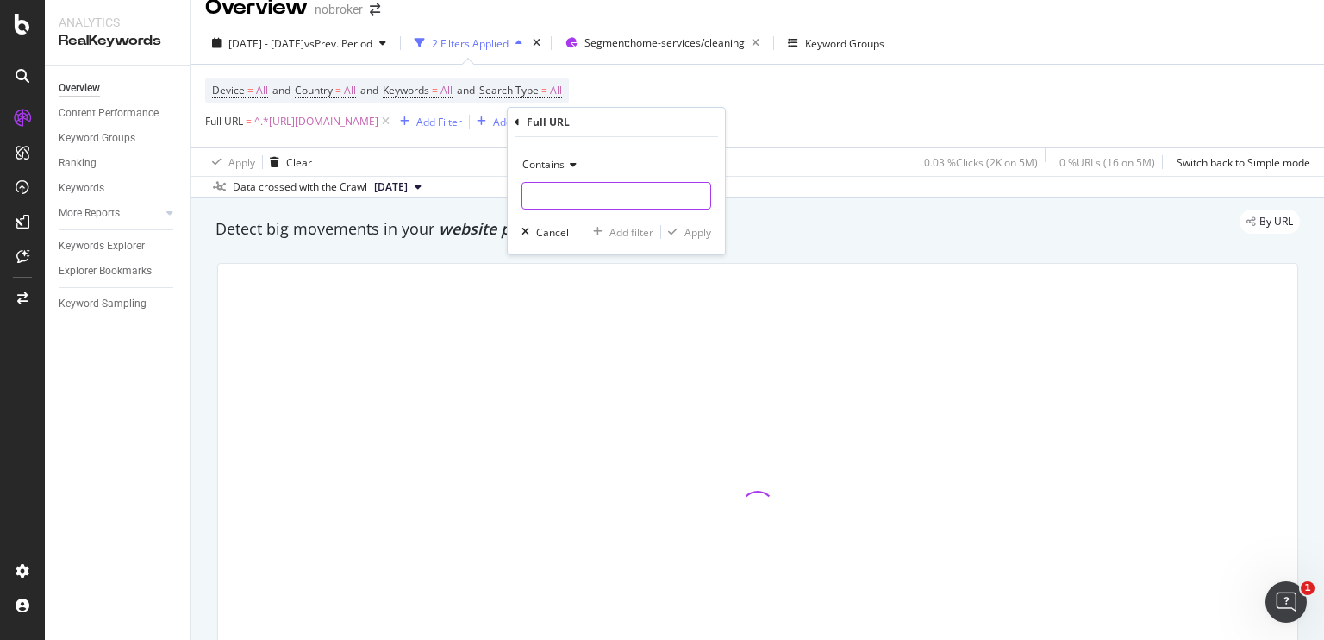
click at [573, 191] on input "text" at bounding box center [616, 196] width 188 height 28
click at [572, 162] on icon at bounding box center [571, 164] width 12 height 10
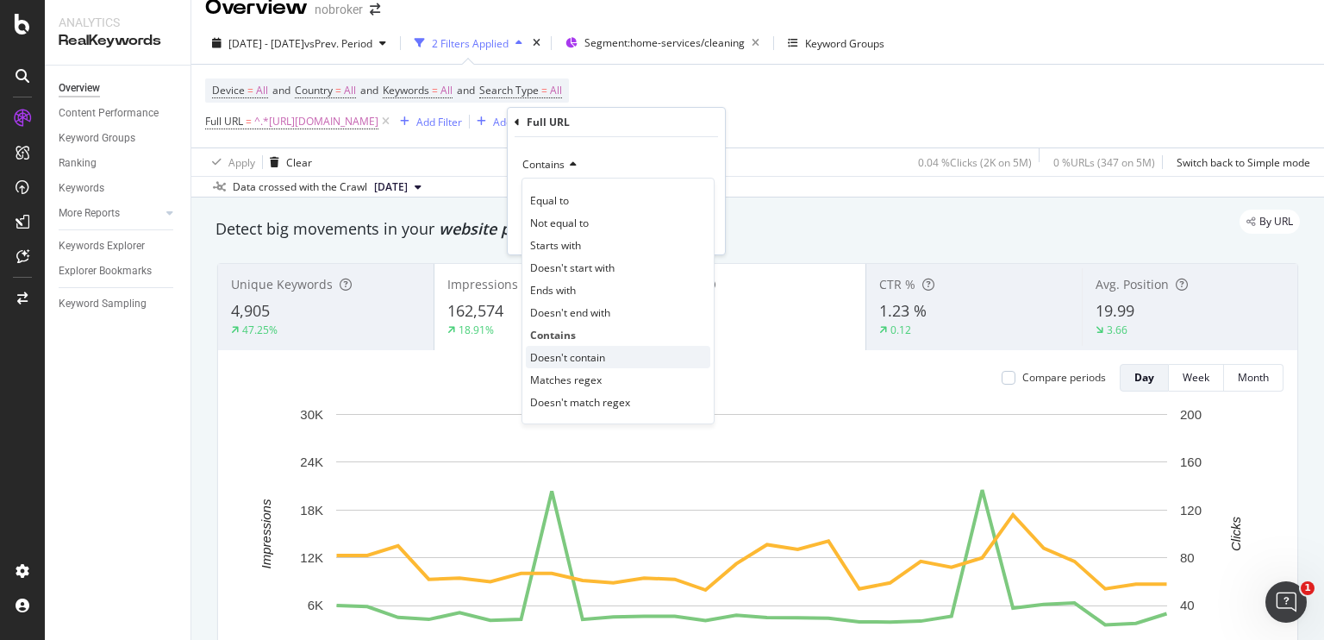
click at [561, 351] on span "Doesn't contain" at bounding box center [567, 357] width 75 height 15
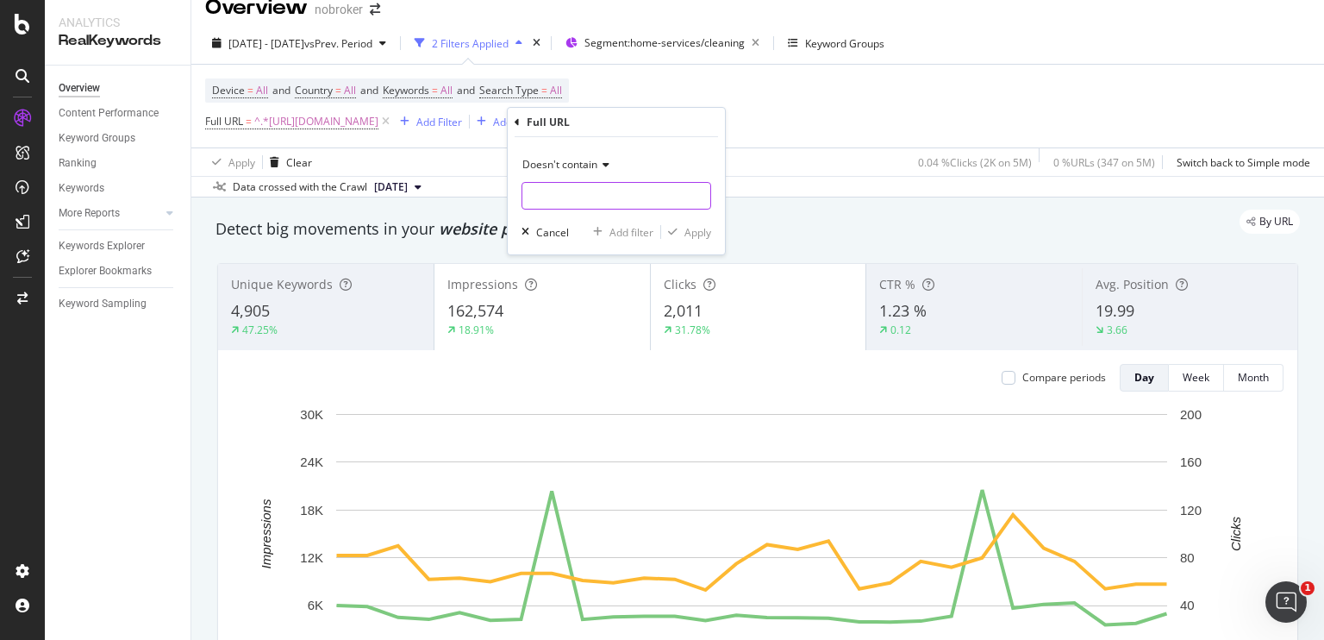
click at [578, 192] on input "text" at bounding box center [616, 196] width 188 height 28
type input "-in-"
click at [687, 234] on div "Apply" at bounding box center [698, 232] width 27 height 15
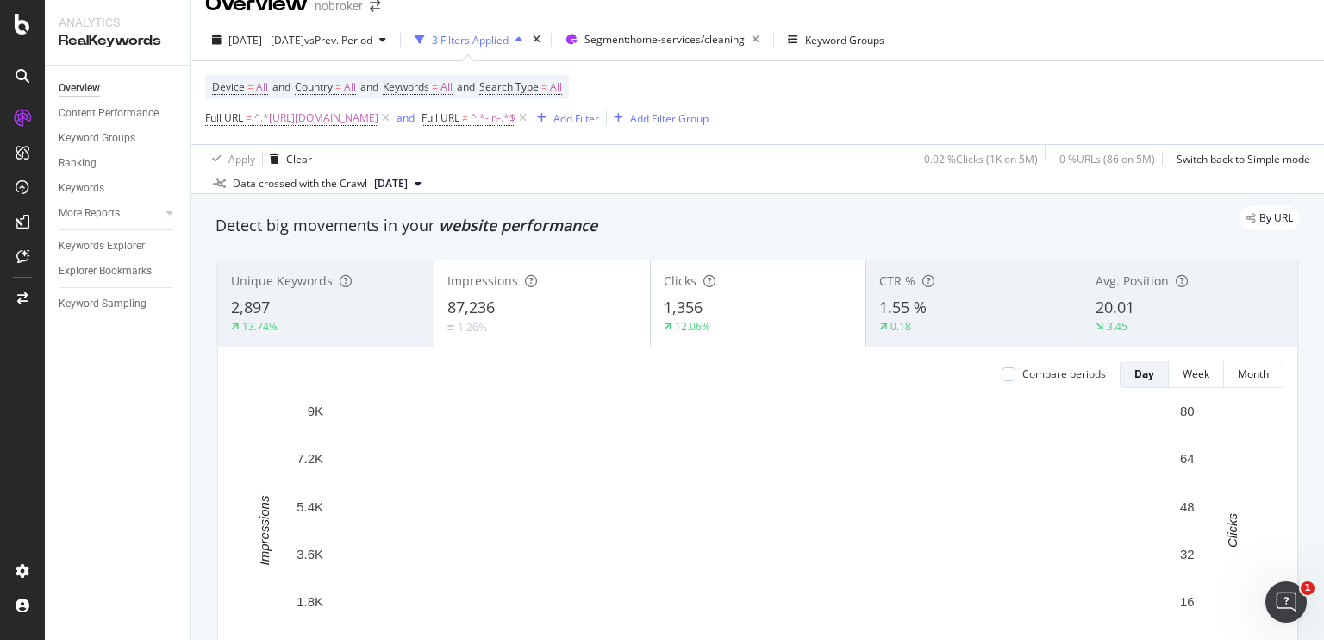
scroll to position [21, 0]
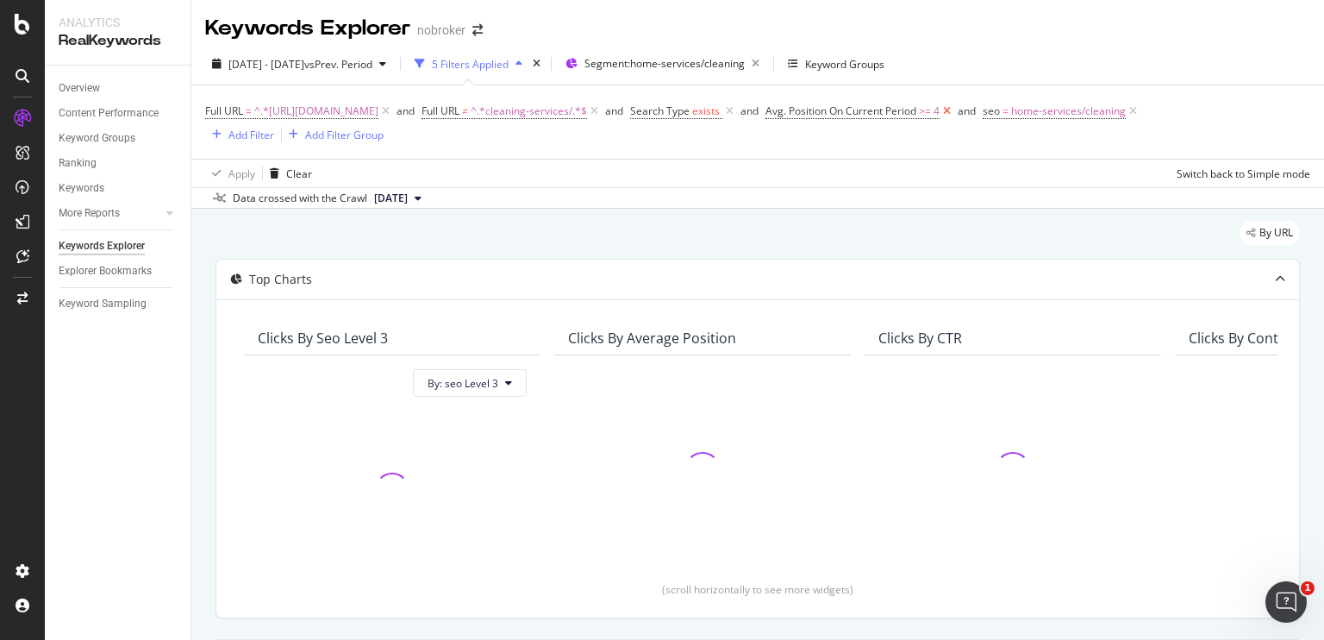
click at [954, 111] on icon at bounding box center [947, 111] width 15 height 17
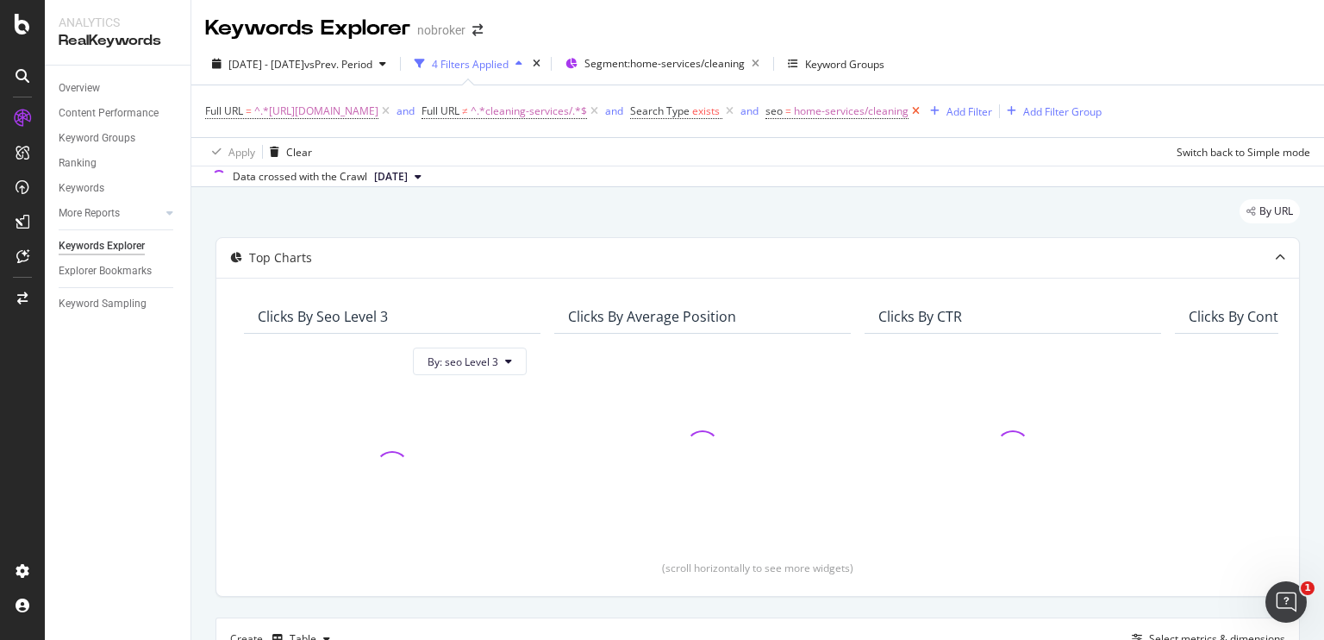
click at [923, 111] on icon at bounding box center [916, 111] width 15 height 17
click at [737, 112] on icon at bounding box center [729, 111] width 15 height 17
